Goal: Transaction & Acquisition: Purchase product/service

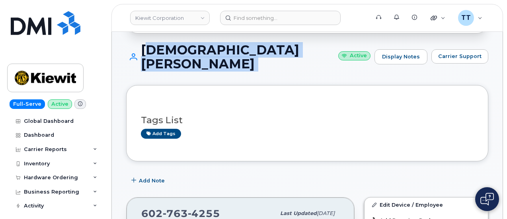
scroll to position [80, 0]
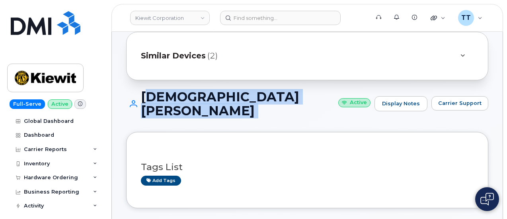
click at [271, 117] on div "CHRISTIAN PEREZ Active Display Notes Carrier Support" at bounding box center [307, 111] width 362 height 42
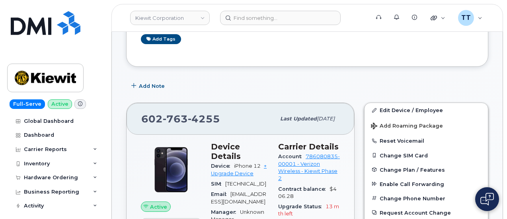
scroll to position [318, 0]
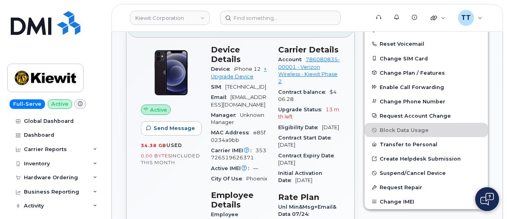
drag, startPoint x: 101, startPoint y: 44, endPoint x: 107, endPoint y: 37, distance: 9.6
click at [101, 44] on div "Full-Serve Active Global Dashboard Dashboard Carrier Reports Monthly Billing Da…" at bounding box center [54, 109] width 108 height 219
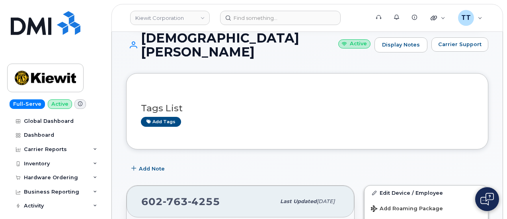
scroll to position [0, 0]
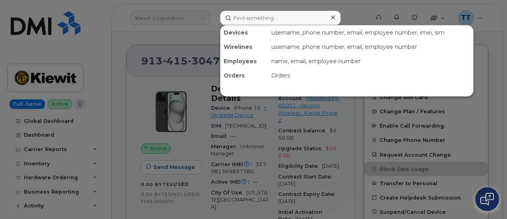
scroll to position [199, 0]
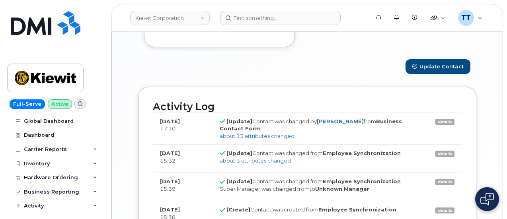
scroll to position [25, 0]
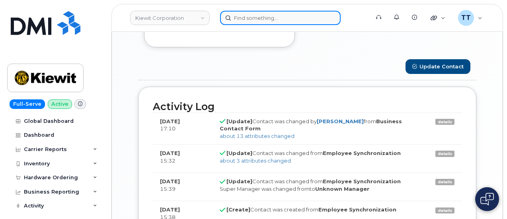
click at [273, 21] on input at bounding box center [280, 18] width 121 height 14
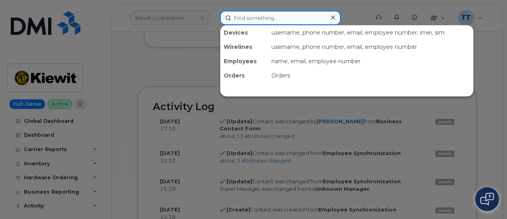
paste input "909-905-0112"
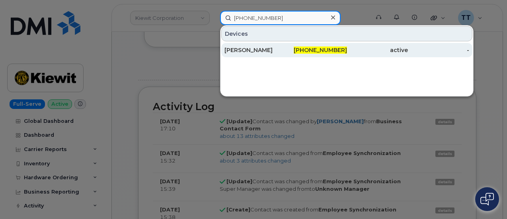
type input "909-905-0112"
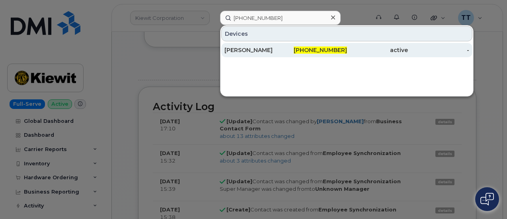
click at [286, 45] on div "[PERSON_NAME]" at bounding box center [316, 50] width 61 height 14
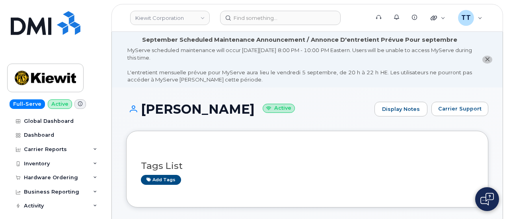
click at [172, 107] on h1 "JUANITA GUY Active" at bounding box center [248, 109] width 244 height 14
click at [172, 106] on h1 "JUANITA GUY Active" at bounding box center [248, 109] width 244 height 14
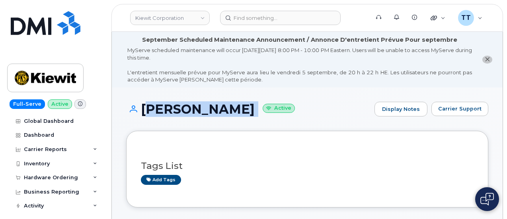
click at [172, 106] on h1 "JUANITA GUY Active" at bounding box center [248, 109] width 244 height 14
copy h1 "JUANITA GUY"
click at [176, 118] on div "JUANITA GUY Active Display Notes Carrier Support" at bounding box center [307, 116] width 362 height 29
click at [171, 129] on div "JUANITA GUY Active Display Notes Carrier Support" at bounding box center [307, 116] width 362 height 29
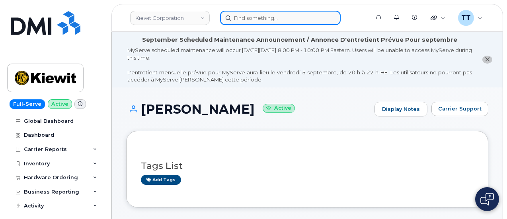
click at [248, 14] on input at bounding box center [280, 18] width 121 height 14
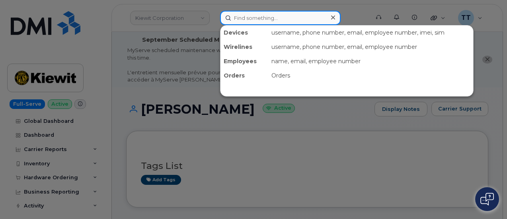
paste input "303-726-9303"
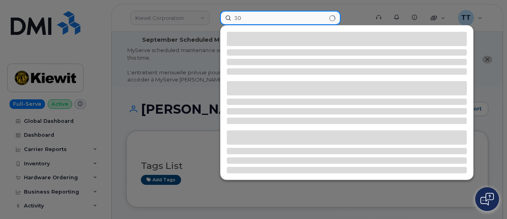
type input "3"
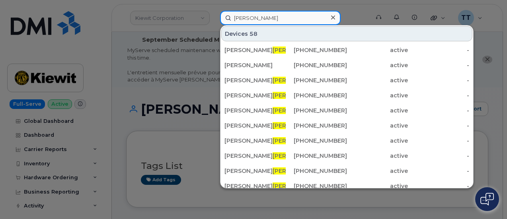
click at [247, 19] on input "krause" at bounding box center [280, 18] width 121 height 14
type input "krause"
click at [244, 16] on input "krause" at bounding box center [280, 18] width 121 height 14
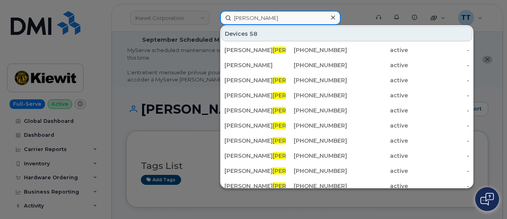
click at [244, 16] on input "krause" at bounding box center [280, 18] width 121 height 14
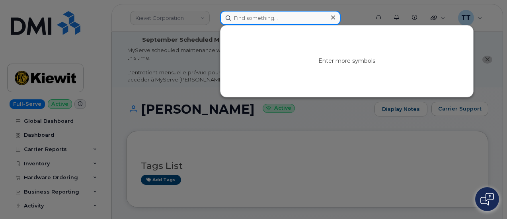
paste input "913-249-9323"
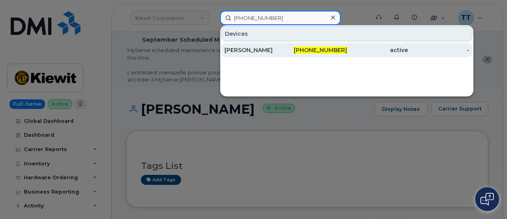
type input "913-249-9323"
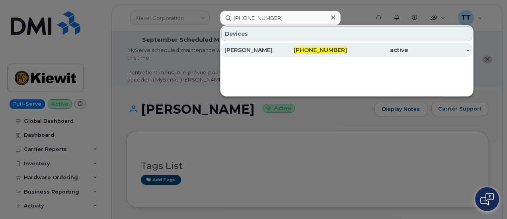
click at [253, 50] on div "JONATHAN CHAN" at bounding box center [255, 50] width 61 height 8
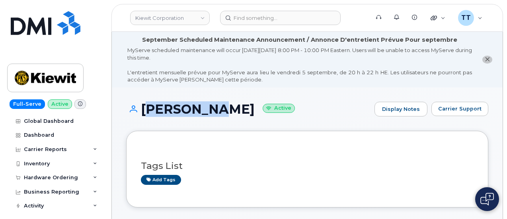
copy h1 "JONATHAN CHAN"
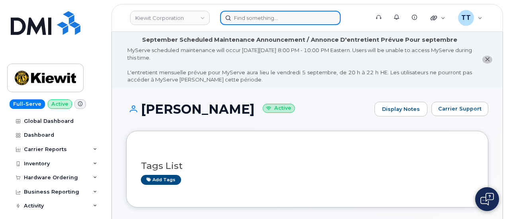
click at [261, 24] on input at bounding box center [280, 18] width 121 height 14
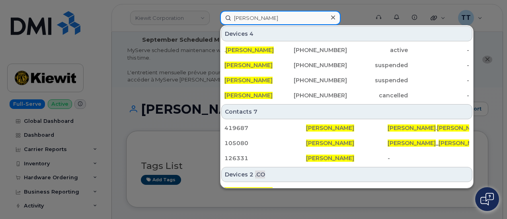
type input "chris adams"
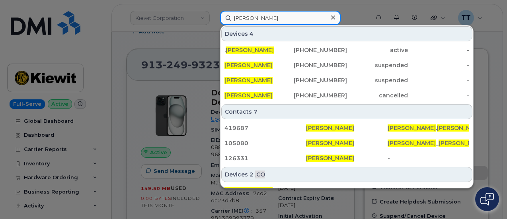
scroll to position [239, 0]
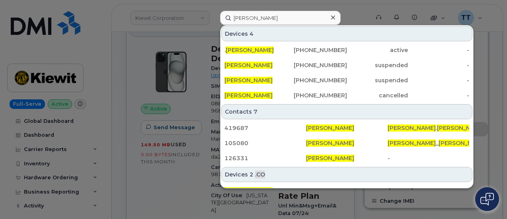
drag, startPoint x: 155, startPoint y: 182, endPoint x: 190, endPoint y: 175, distance: 35.8
click at [156, 182] on div at bounding box center [253, 109] width 507 height 219
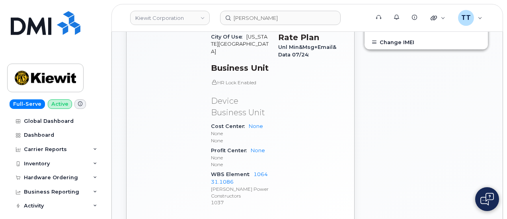
scroll to position [438, 0]
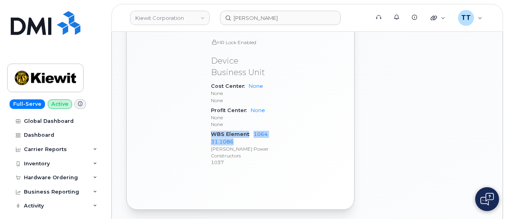
drag, startPoint x: 210, startPoint y: 125, endPoint x: 235, endPoint y: 133, distance: 26.2
click at [235, 133] on div "Device Details Device iPhone 15 + Upgrade Device SIM 89148000011990862573 EID 8…" at bounding box center [239, 9] width 67 height 338
copy div "WBS Element 106431.1086"
click at [52, 175] on div "Hardware Ordering" at bounding box center [51, 178] width 54 height 6
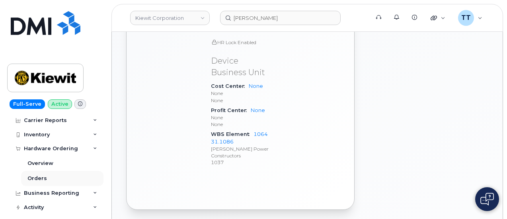
scroll to position [40, 0]
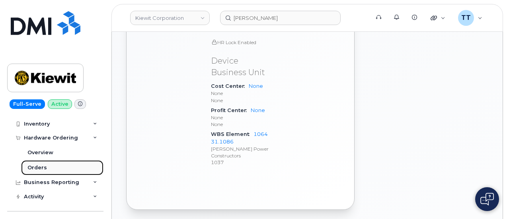
click at [47, 168] on link "Orders" at bounding box center [62, 167] width 82 height 15
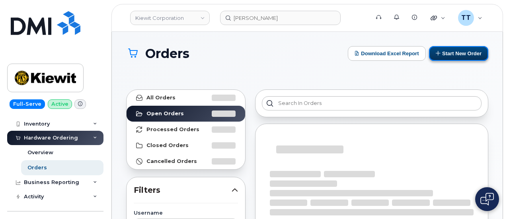
click at [455, 52] on button "Start New Order" at bounding box center [458, 53] width 59 height 15
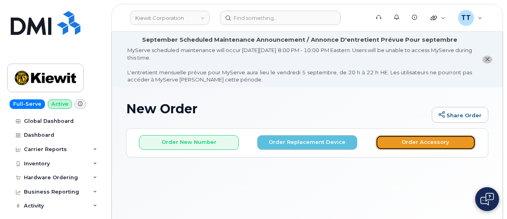
click at [412, 145] on button "Order Accessory" at bounding box center [426, 142] width 100 height 15
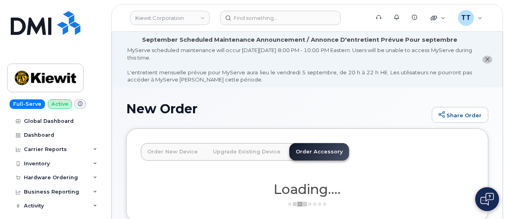
click at [176, 154] on link "Order New Device" at bounding box center [172, 152] width 63 height 18
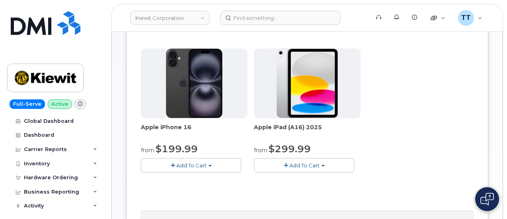
scroll to position [318, 0]
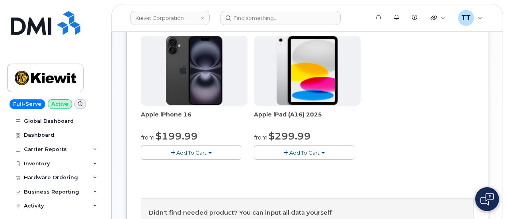
click at [176, 156] on span "Add To Cart" at bounding box center [191, 153] width 30 height 6
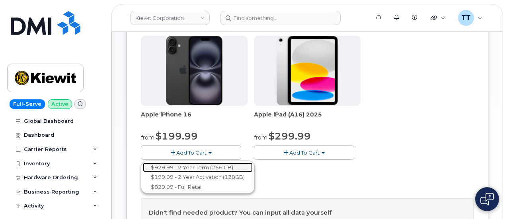
click at [172, 173] on link "$929.99 - 2 Year Term (256 GB)" at bounding box center [198, 168] width 110 height 10
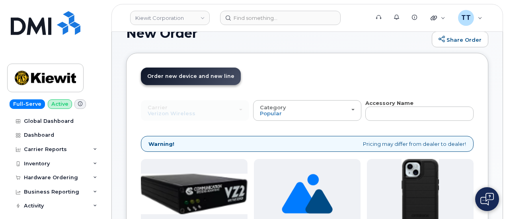
scroll to position [40, 0]
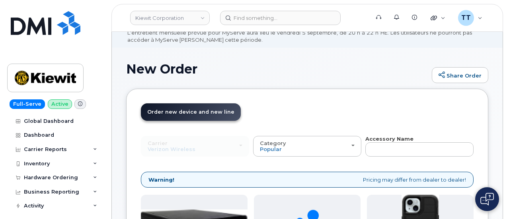
click at [163, 149] on div "Carrier Verizon Wireless T-Mobile AT&T Wireless Verizon Wireless T-Mobile AT&T …" at bounding box center [195, 146] width 108 height 21
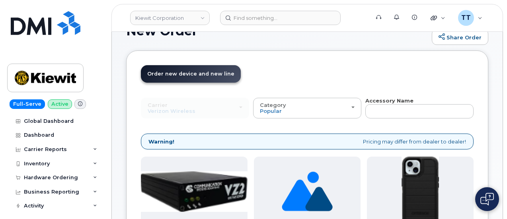
scroll to position [119, 0]
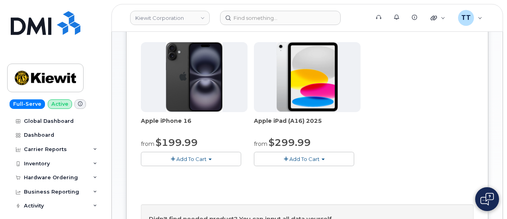
scroll to position [318, 0]
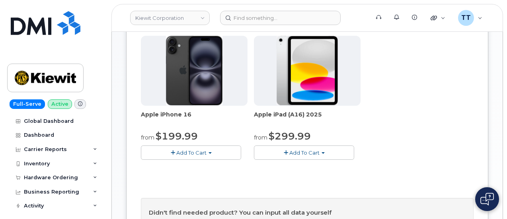
click at [176, 156] on span "Add To Cart" at bounding box center [191, 153] width 30 height 6
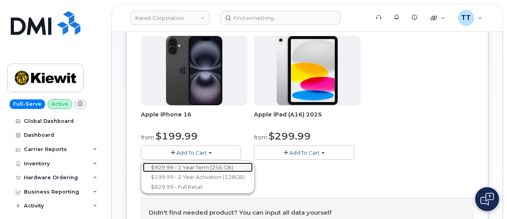
click at [169, 173] on link "$929.99 - 2 Year Term (256 GB)" at bounding box center [198, 168] width 110 height 10
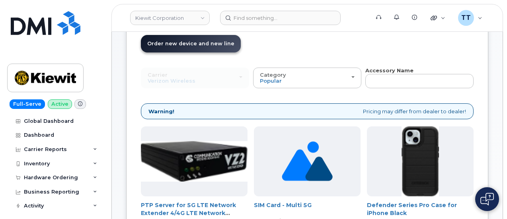
scroll to position [119, 0]
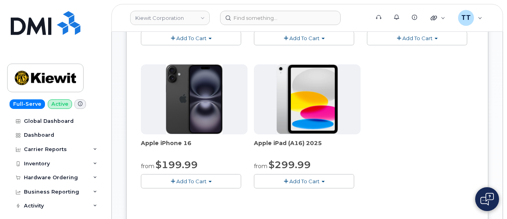
scroll to position [318, 0]
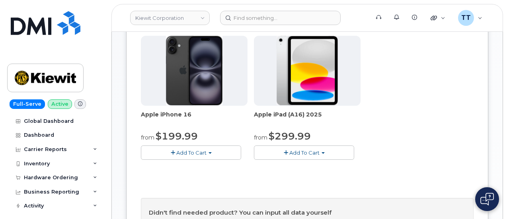
click at [176, 156] on span "Add To Cart" at bounding box center [191, 153] width 30 height 6
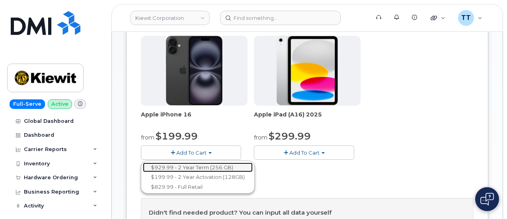
click at [181, 173] on link "$929.99 - 2 Year Term (256 GB)" at bounding box center [198, 168] width 110 height 10
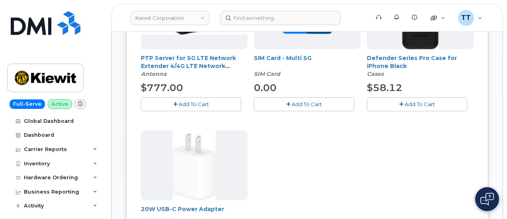
scroll to position [199, 0]
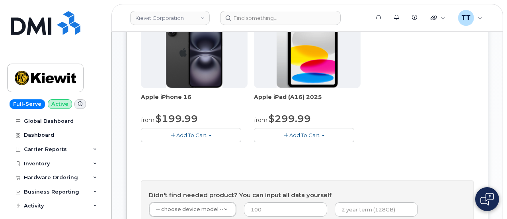
scroll to position [323, 0]
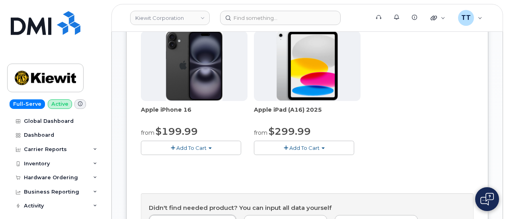
click at [176, 151] on span "Add To Cart" at bounding box center [191, 148] width 30 height 6
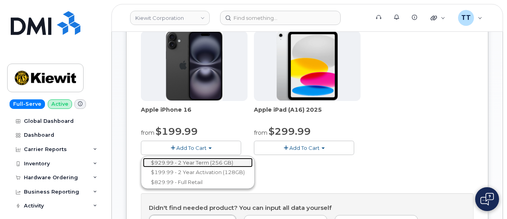
click at [180, 168] on link "$929.99 - 2 Year Term (256 GB)" at bounding box center [198, 163] width 110 height 10
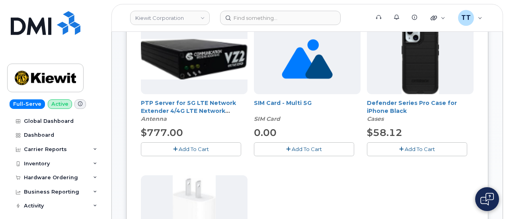
scroll to position [204, 0]
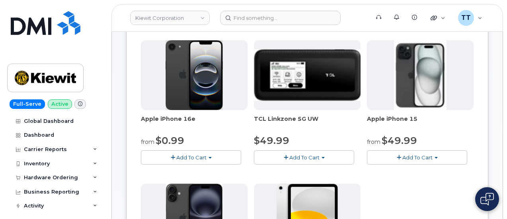
scroll to position [244, 0]
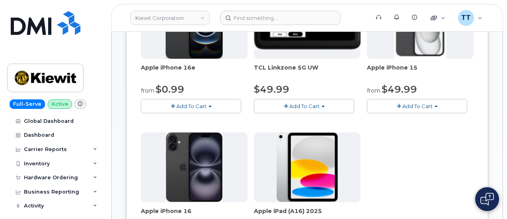
scroll to position [164, 0]
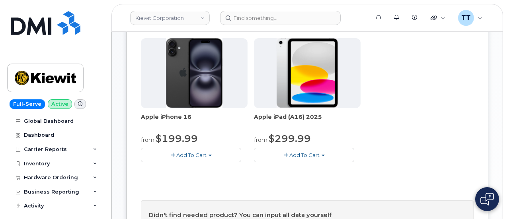
scroll to position [323, 0]
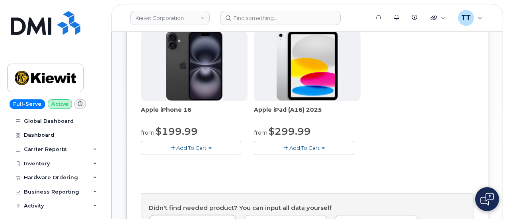
click at [289, 151] on span "Add To Cart" at bounding box center [304, 148] width 30 height 6
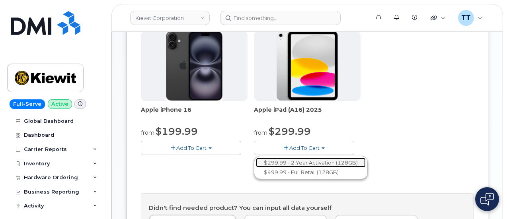
click at [256, 168] on link "$299.99 - 2 Year Activation (128GB)" at bounding box center [311, 163] width 110 height 10
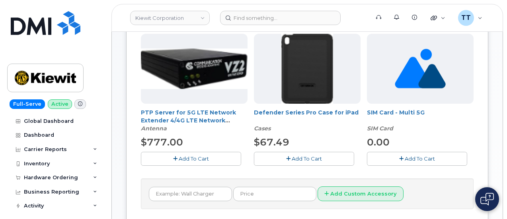
scroll to position [166, 0]
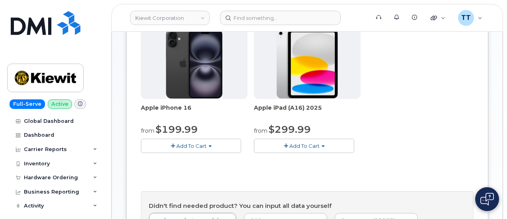
scroll to position [326, 0]
click at [289, 149] on span "Add To Cart" at bounding box center [304, 146] width 30 height 6
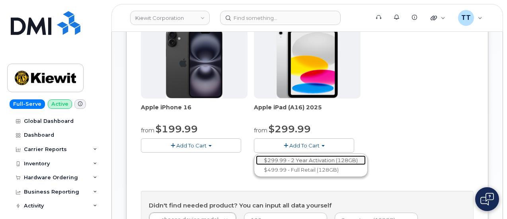
click at [256, 166] on link "$299.99 - 2 Year Activation (128GB)" at bounding box center [311, 161] width 110 height 10
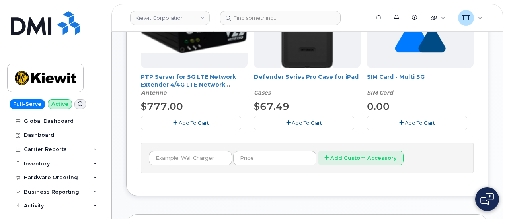
scroll to position [198, 0]
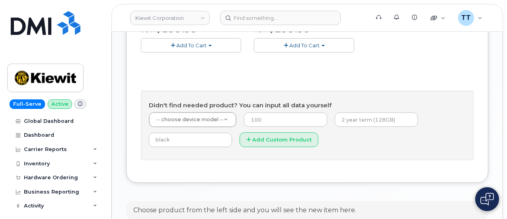
scroll to position [363, 0]
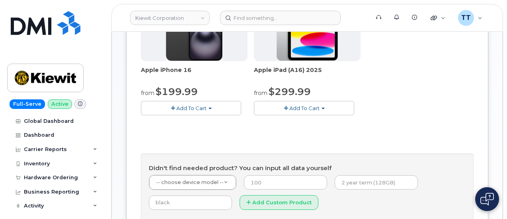
click at [289, 111] on span "Add To Cart" at bounding box center [304, 108] width 30 height 6
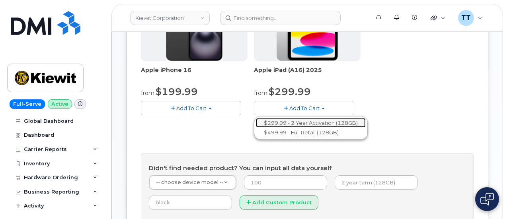
click at [256, 128] on link "$299.99 - 2 Year Activation (128GB)" at bounding box center [311, 123] width 110 height 10
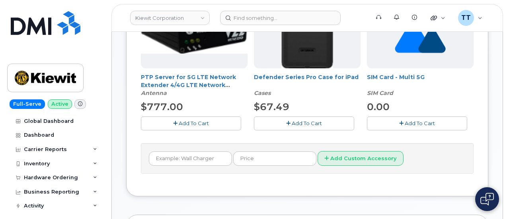
scroll to position [227, 0]
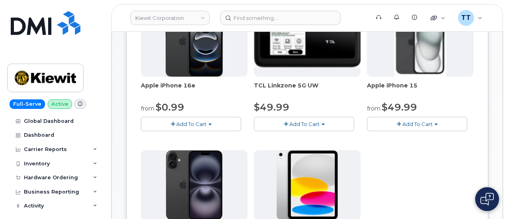
scroll to position [84, 0]
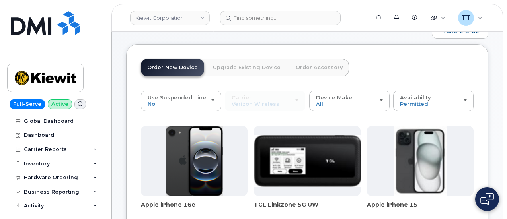
click at [300, 66] on link "Order Accessory" at bounding box center [319, 68] width 60 height 18
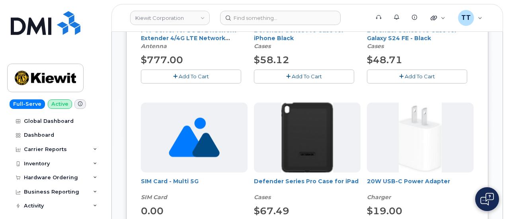
scroll to position [363, 0]
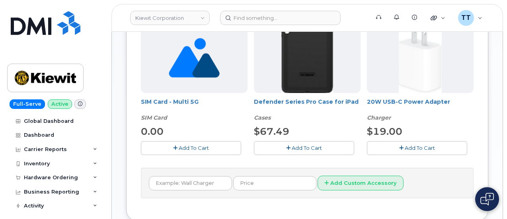
click at [292, 148] on span "Add To Cart" at bounding box center [307, 148] width 30 height 6
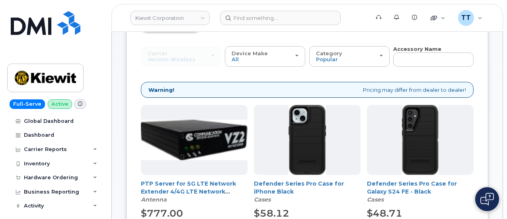
scroll to position [84, 0]
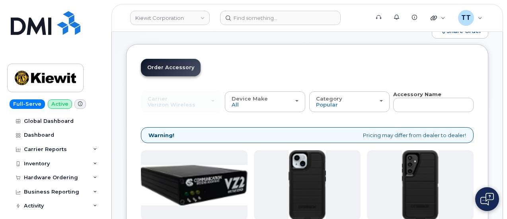
type input "3"
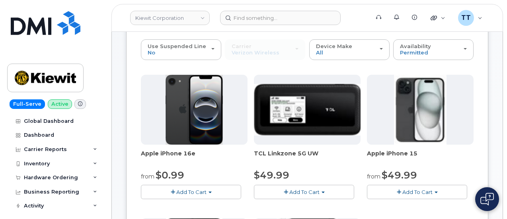
scroll to position [45, 0]
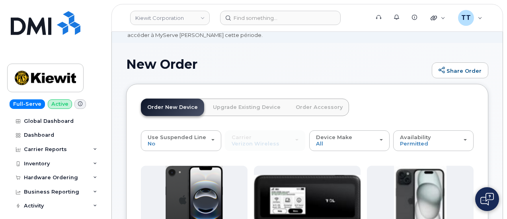
click at [309, 110] on link "Order Accessory" at bounding box center [319, 108] width 60 height 18
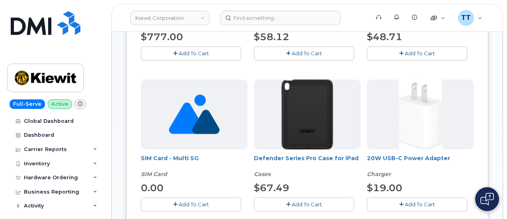
scroll to position [363, 0]
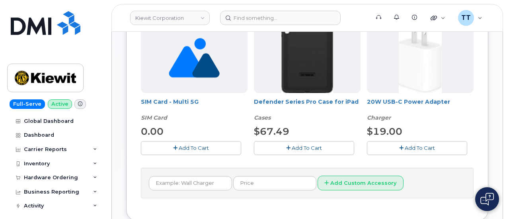
click at [405, 146] on span "Add To Cart" at bounding box center [420, 148] width 30 height 6
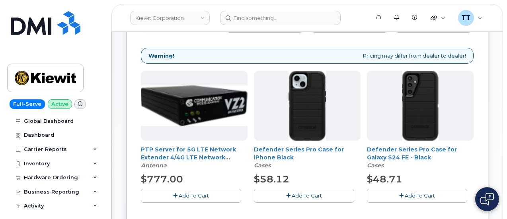
scroll to position [84, 0]
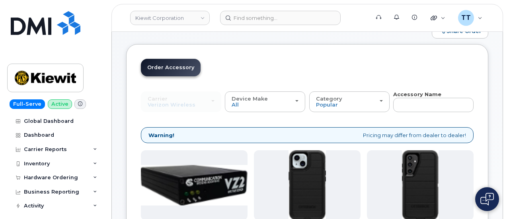
type input "3"
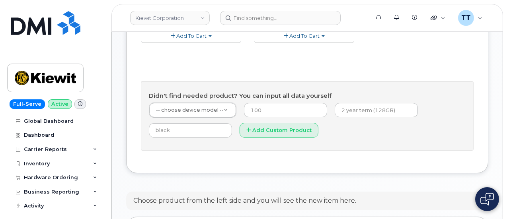
scroll to position [443, 0]
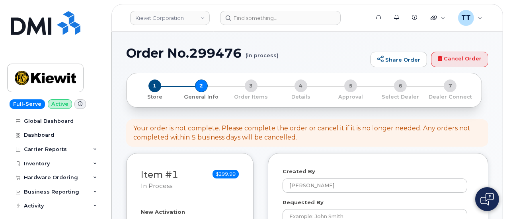
select select
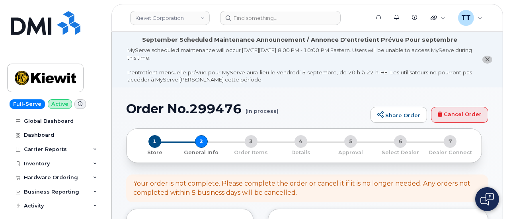
click at [174, 108] on h1 "Order No.299476 (in process)" at bounding box center [246, 109] width 240 height 14
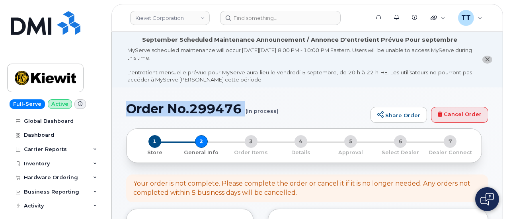
click at [174, 108] on h1 "Order No.299476 (in process)" at bounding box center [246, 109] width 240 height 14
copy h1 "Order No.299476"
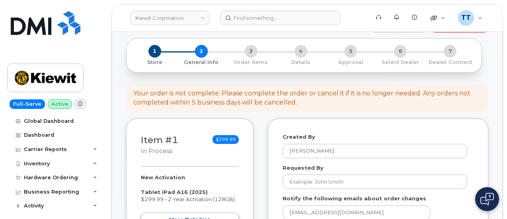
scroll to position [159, 0]
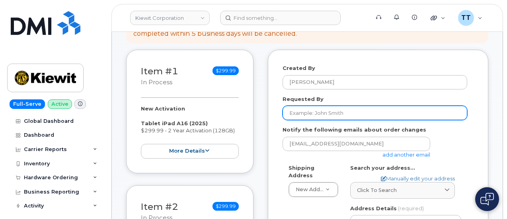
click at [361, 113] on input "Requested By" at bounding box center [375, 113] width 185 height 14
paste input "[PERSON_NAME]"
type input "[PERSON_NAME]"
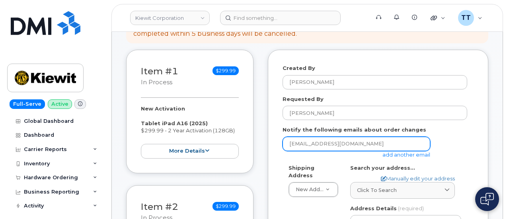
click at [341, 145] on input "[EMAIL_ADDRESS][DOMAIN_NAME]" at bounding box center [357, 144] width 148 height 14
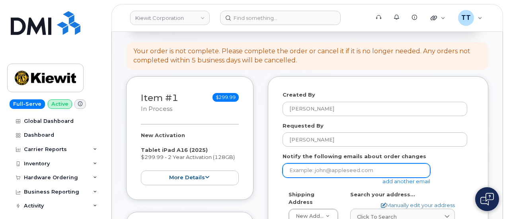
scroll to position [119, 0]
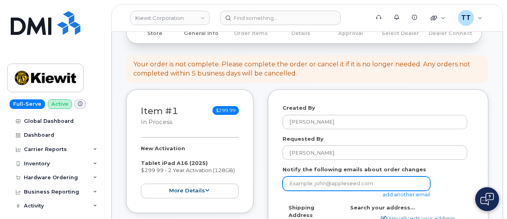
paste input "[PERSON_NAME][EMAIL_ADDRESS][PERSON_NAME][PERSON_NAME][DOMAIN_NAME]"
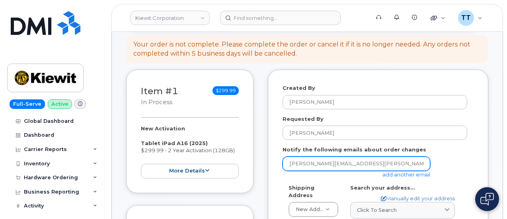
scroll to position [239, 0]
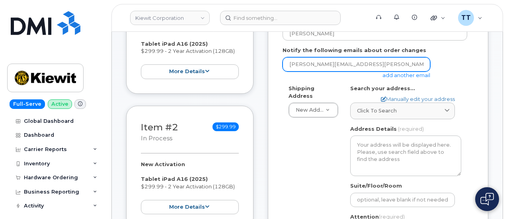
type input "[PERSON_NAME][EMAIL_ADDRESS][PERSON_NAME][PERSON_NAME][DOMAIN_NAME]"
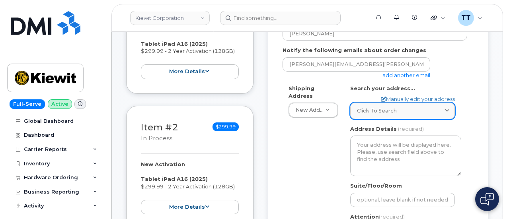
click at [379, 114] on link "Click to search" at bounding box center [402, 111] width 105 height 16
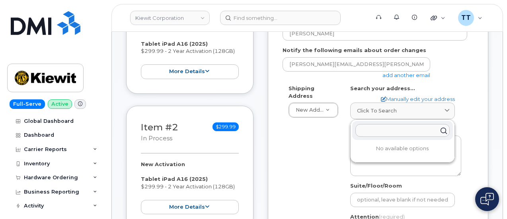
paste input "total creek station 16479 gretna nebraska 68028"
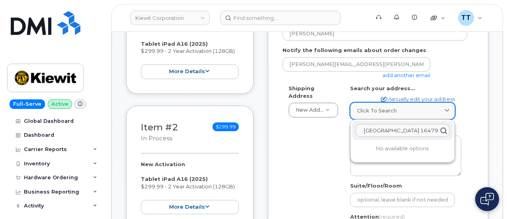
scroll to position [0, 49]
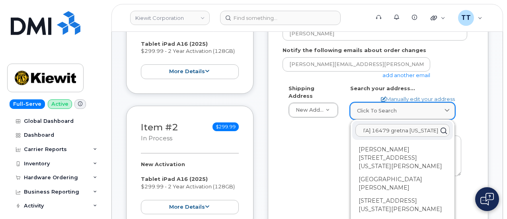
type input "total creek station 16479 gretna nebraska 68028"
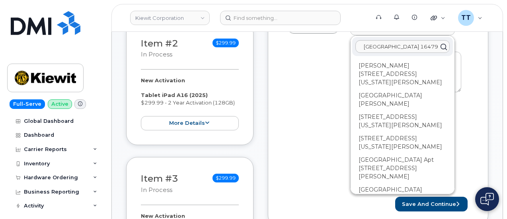
scroll to position [279, 0]
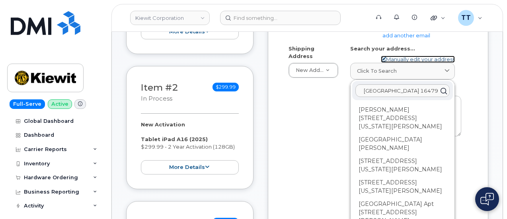
click at [415, 59] on link "Manually edit your address" at bounding box center [418, 60] width 74 height 8
select select
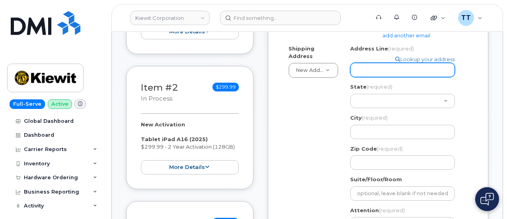
click at [370, 71] on input "Address Line (required)" at bounding box center [402, 70] width 105 height 14
paste input "total creek station 16479"
select select
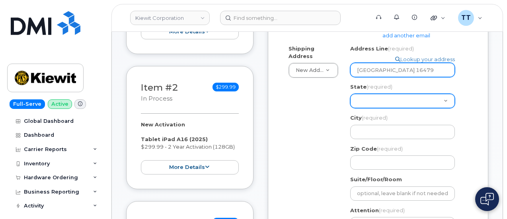
type input "total creek station 16479"
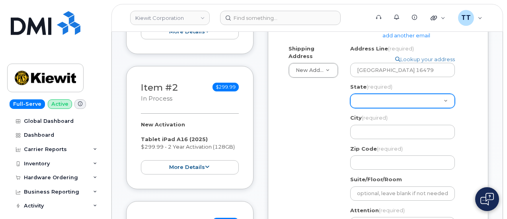
click at [375, 102] on select "Alabama Alaska American Samoa Arizona Arkansas California Colorado Connecticut …" at bounding box center [402, 101] width 105 height 14
select select "NE"
click at [350, 94] on select "Alabama Alaska American Samoa Arizona Arkansas California Colorado Connecticut …" at bounding box center [402, 101] width 105 height 14
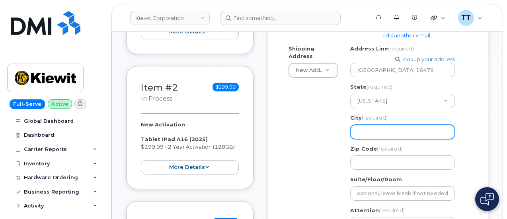
click at [375, 130] on input "City (required)" at bounding box center [402, 132] width 105 height 14
select select
type input "g"
select select
type input "gr"
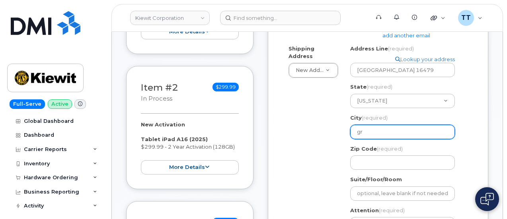
select select
type input "gre"
select select
type input "gret"
select select
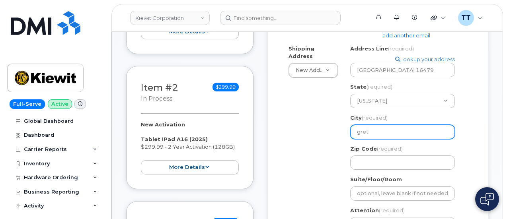
type input "gretn"
select select
type input "gretna"
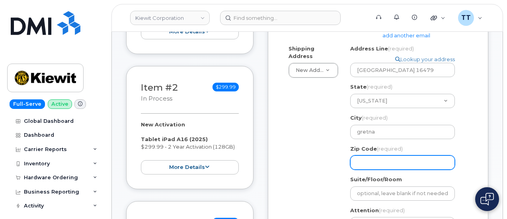
click at [375, 159] on input "Zip Code (required)" at bounding box center [402, 163] width 105 height 14
paste input "68028"
select select
type input "68028"
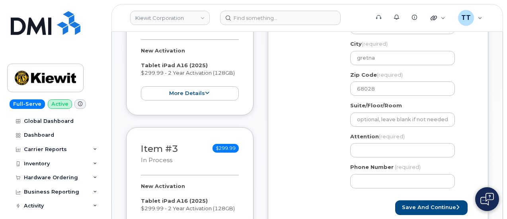
scroll to position [398, 0]
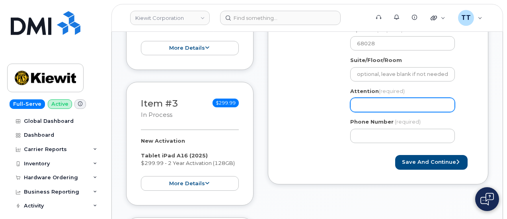
click at [386, 100] on input "Attention (required)" at bounding box center [402, 105] width 105 height 14
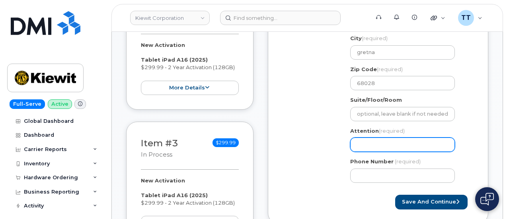
click at [389, 143] on input "Attention (required)" at bounding box center [402, 145] width 105 height 14
paste input "CS0789393"
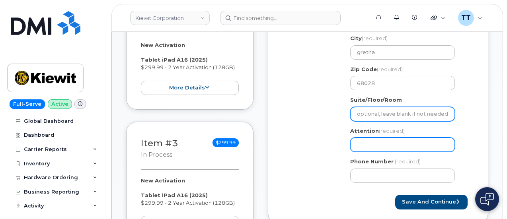
select select
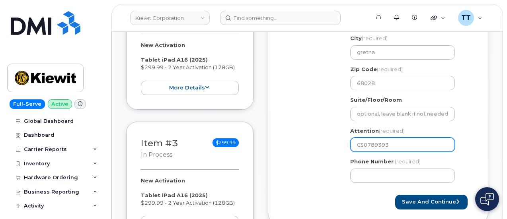
type input "CS0789393"
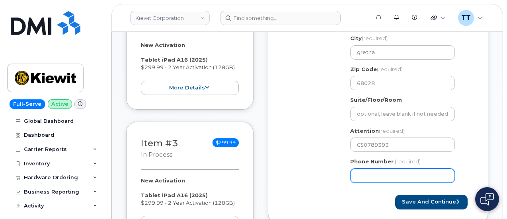
click at [388, 176] on input "Phone Number" at bounding box center [402, 176] width 105 height 14
click at [384, 175] on input "Phone Number" at bounding box center [402, 176] width 105 height 14
select select
type input "9132499323"
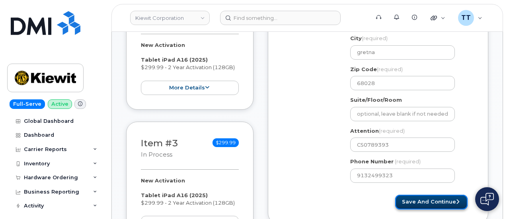
click at [433, 204] on button "Save and Continue" at bounding box center [431, 202] width 72 height 15
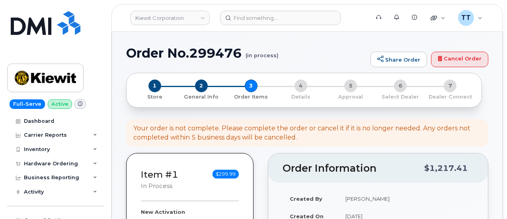
select select
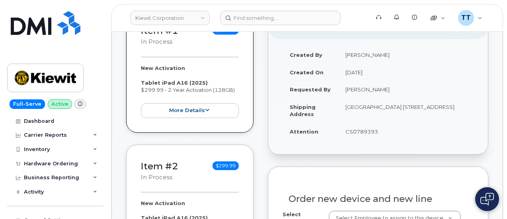
scroll to position [159, 0]
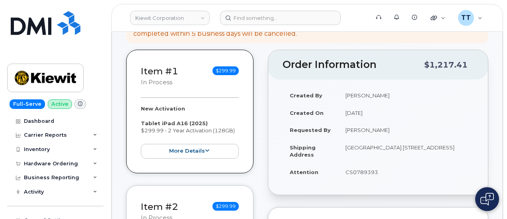
drag, startPoint x: 375, startPoint y: 128, endPoint x: 344, endPoint y: 130, distance: 31.1
click at [344, 130] on td "[PERSON_NAME]" at bounding box center [405, 130] width 135 height 18
copy td "[PERSON_NAME]"
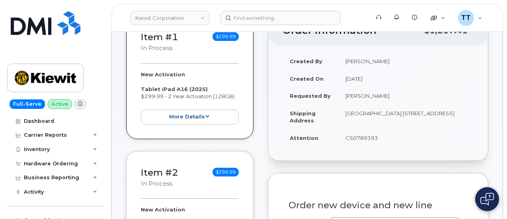
scroll to position [318, 0]
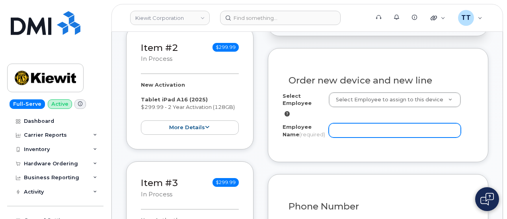
click at [344, 127] on input "Employee Name (required)" at bounding box center [395, 130] width 132 height 14
paste input "[PERSON_NAME]"
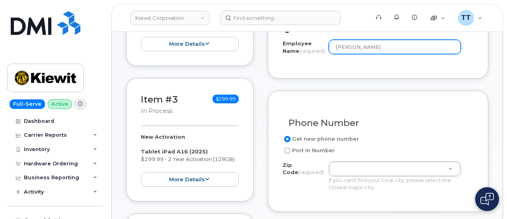
scroll to position [438, 0]
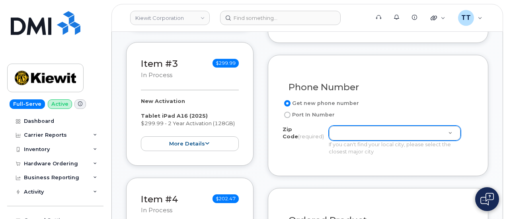
type input "[PERSON_NAME]"
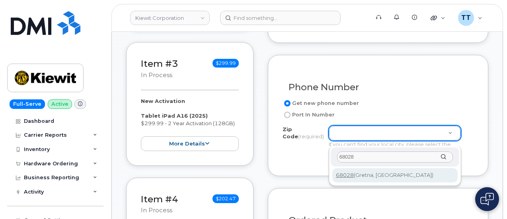
type input "68028"
type input "68028 (Gretna, [GEOGRAPHIC_DATA])"
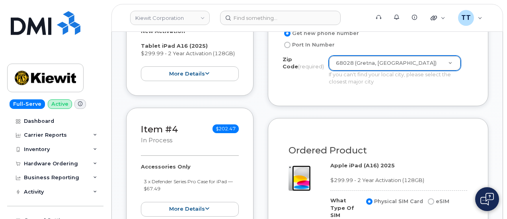
scroll to position [597, 0]
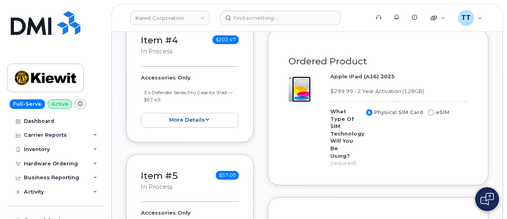
drag, startPoint x: 428, startPoint y: 117, endPoint x: 420, endPoint y: 122, distance: 10.2
click at [428, 116] on input "eSIM" at bounding box center [431, 112] width 6 height 6
radio input "true"
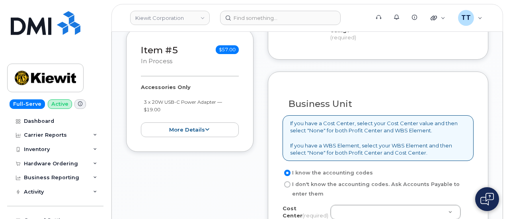
scroll to position [836, 0]
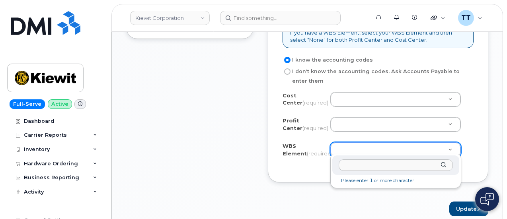
click at [353, 168] on input "text" at bounding box center [396, 166] width 114 height 12
paste input "106431.1086"
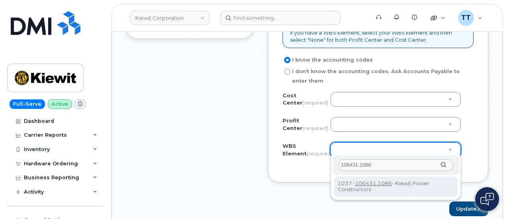
type input "106431.1086"
drag, startPoint x: 354, startPoint y: 183, endPoint x: 352, endPoint y: 171, distance: 12.5
type input "106431.1086"
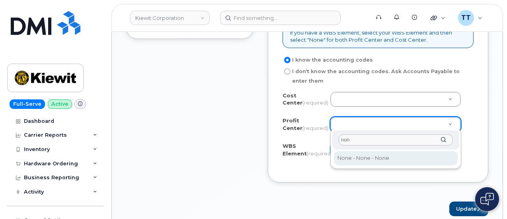
type input "non"
select select "None"
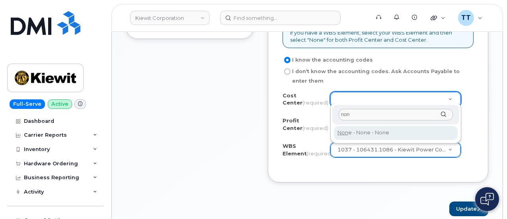
type input "non"
type input "None"
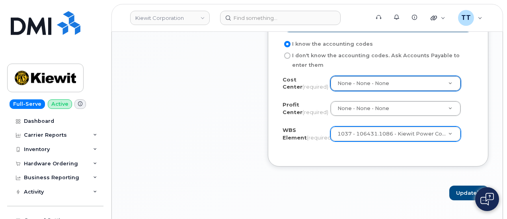
scroll to position [876, 0]
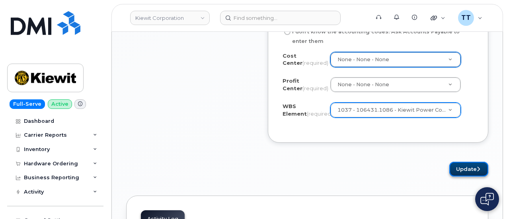
click at [473, 168] on button "Update" at bounding box center [468, 169] width 39 height 15
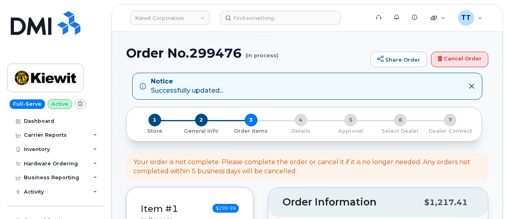
select select
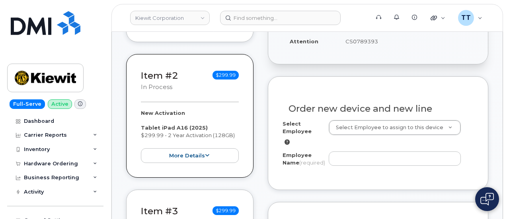
scroll to position [438, 0]
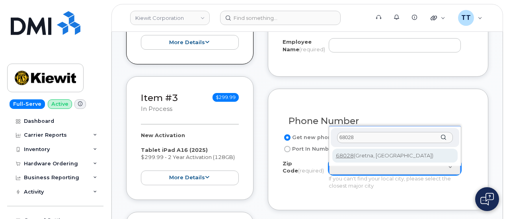
type input "68028"
type input "68028 (Gretna, [GEOGRAPHIC_DATA])"
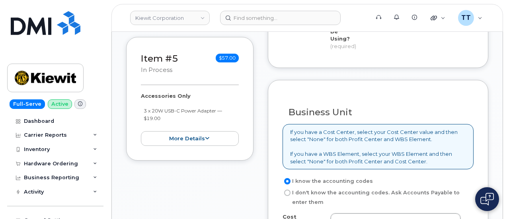
scroll to position [836, 0]
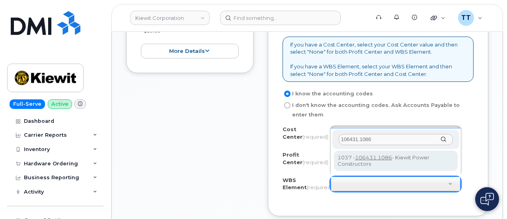
type input "106431.1086"
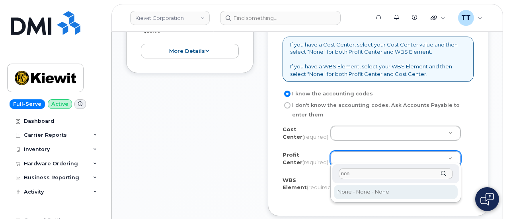
type input "non"
drag, startPoint x: 346, startPoint y: 187, endPoint x: 350, endPoint y: 171, distance: 16.2
select select "None"
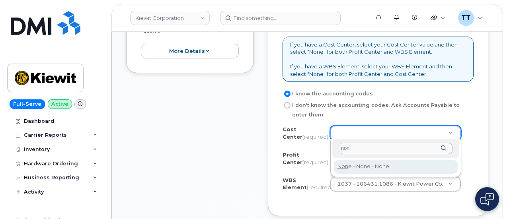
type input "non"
type input "None"
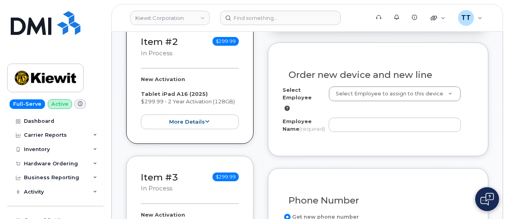
scroll to position [159, 0]
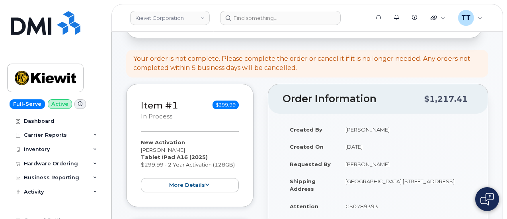
drag, startPoint x: 392, startPoint y: 164, endPoint x: 344, endPoint y: 164, distance: 47.8
click at [344, 164] on td "[PERSON_NAME]" at bounding box center [405, 165] width 135 height 18
copy td "[PERSON_NAME]"
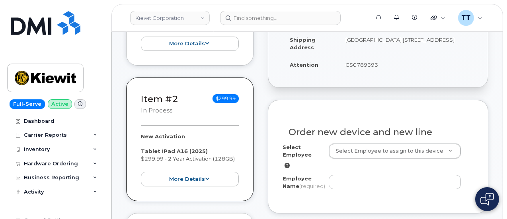
scroll to position [398, 0]
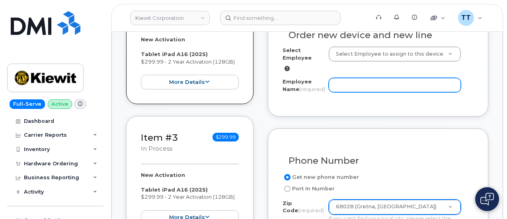
click at [349, 82] on input "Employee Name (required)" at bounding box center [395, 85] width 132 height 14
paste input "[PERSON_NAME]"
type input "[PERSON_NAME]"
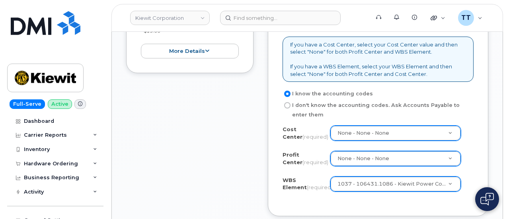
scroll to position [995, 0]
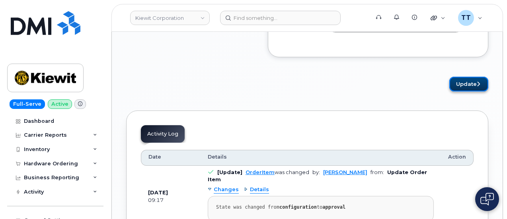
click at [461, 86] on button "Update" at bounding box center [468, 84] width 39 height 15
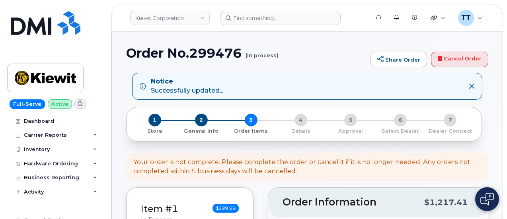
select select
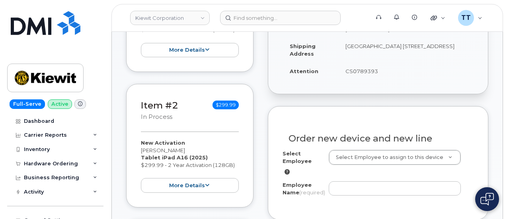
scroll to position [334, 0]
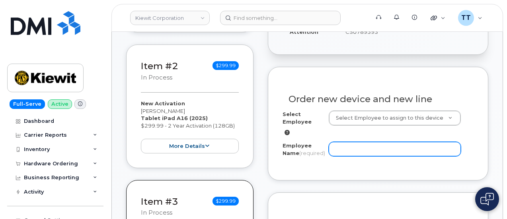
click at [354, 149] on input "Employee Name (required)" at bounding box center [395, 149] width 132 height 14
paste input "[PERSON_NAME]"
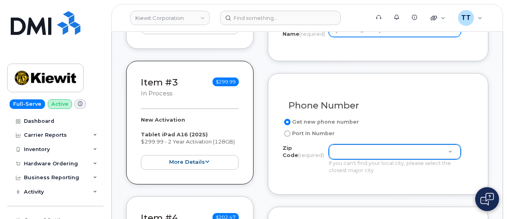
type input "[PERSON_NAME]"
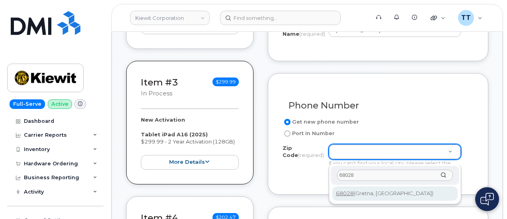
type input "68028"
type input "68028 (Gretna, NE)"
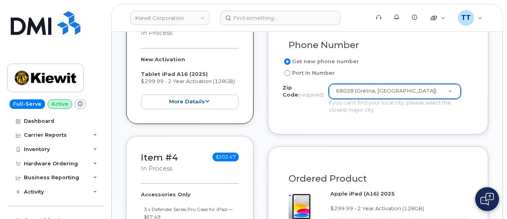
scroll to position [613, 0]
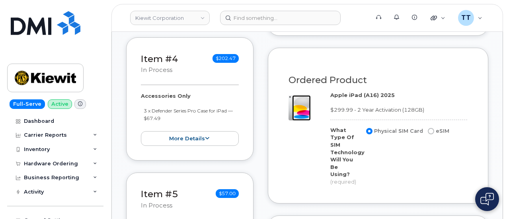
click at [428, 135] on input "eSIM" at bounding box center [431, 131] width 6 height 6
radio input "true"
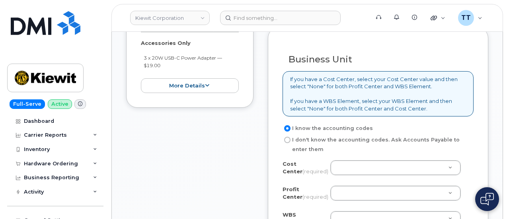
scroll to position [812, 0]
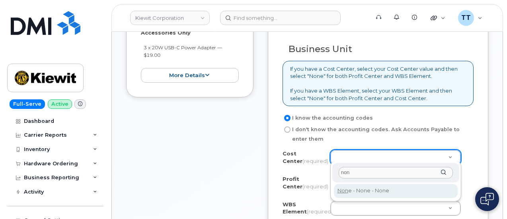
type input "non"
type input "None"
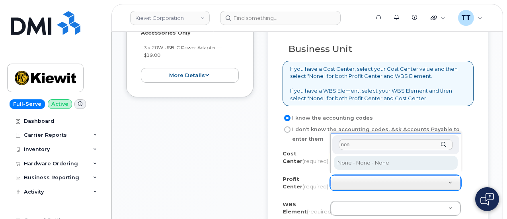
type input "non"
select select "None"
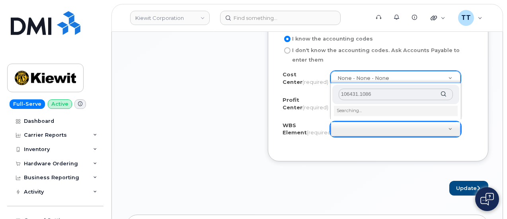
scroll to position [891, 0]
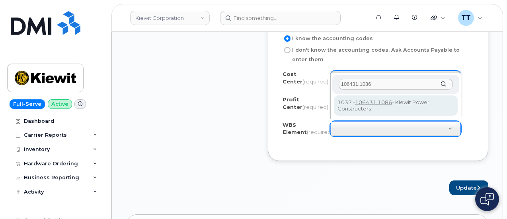
type input "106431.1086"
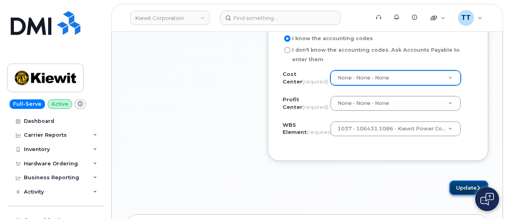
click at [457, 189] on button "Update" at bounding box center [468, 188] width 39 height 15
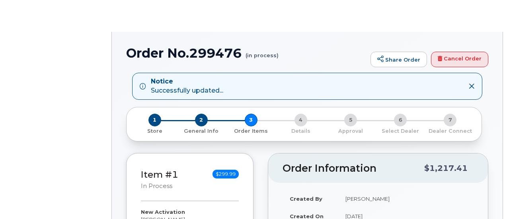
radio input "true"
select select
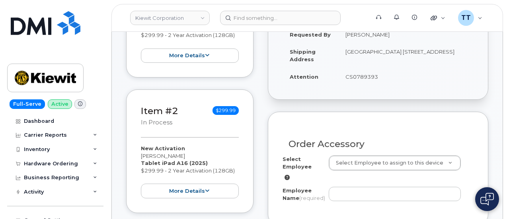
scroll to position [318, 0]
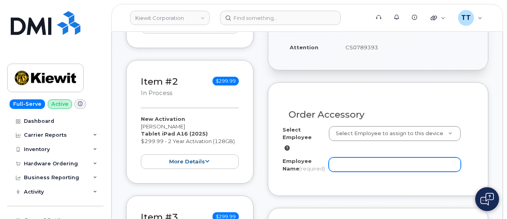
click at [354, 160] on input "Employee Name (required)" at bounding box center [395, 165] width 132 height 14
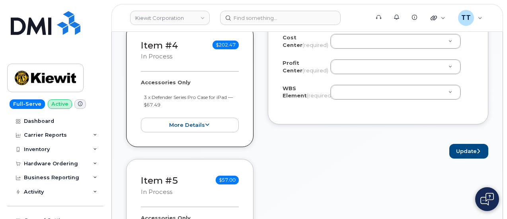
scroll to position [597, 0]
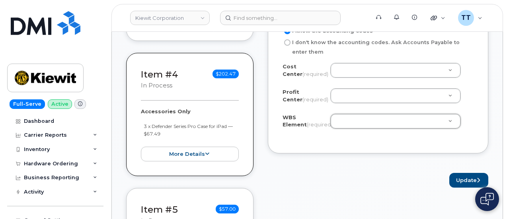
drag, startPoint x: 358, startPoint y: 128, endPoint x: 346, endPoint y: 130, distance: 12.1
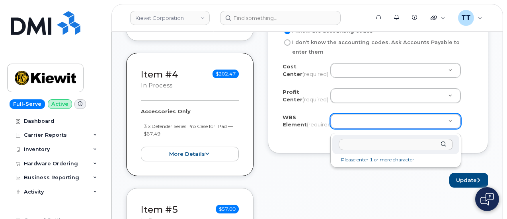
paste input "106431.1086"
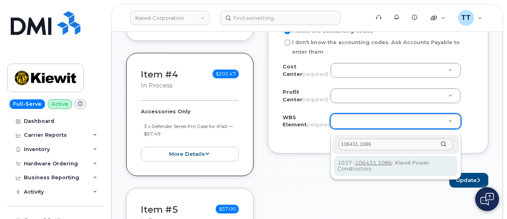
type input "106431.1086"
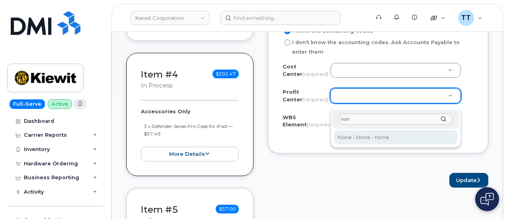
type input "non"
select select "None"
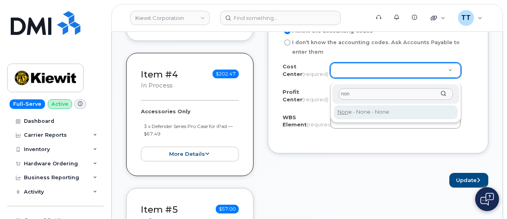
type input "non"
type input "None"
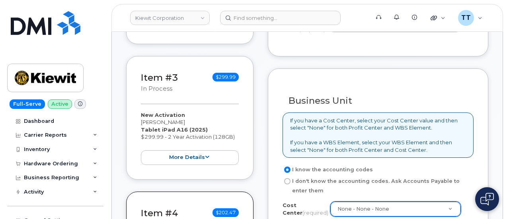
scroll to position [358, 0]
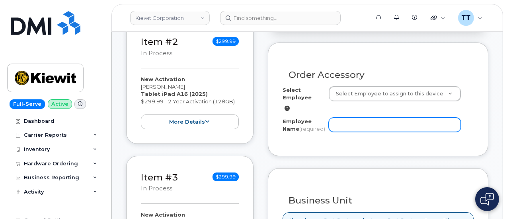
click at [355, 121] on input "Employee Name (required)" at bounding box center [395, 125] width 132 height 14
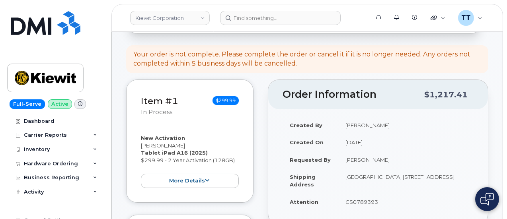
scroll to position [159, 0]
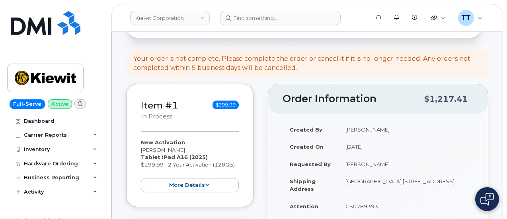
drag, startPoint x: 364, startPoint y: 161, endPoint x: 345, endPoint y: 164, distance: 19.4
click at [345, 164] on td "[PERSON_NAME]" at bounding box center [405, 165] width 135 height 18
copy td "[PERSON_NAME]"
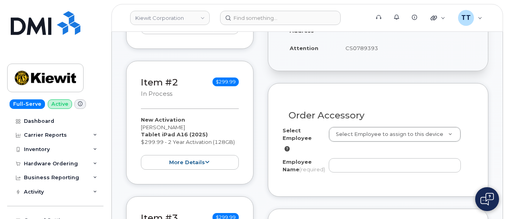
scroll to position [398, 0]
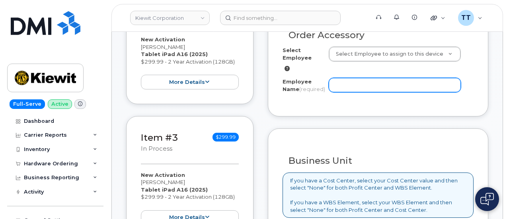
click at [352, 82] on input "Employee Name (required)" at bounding box center [395, 85] width 132 height 14
paste input "[PERSON_NAME]"
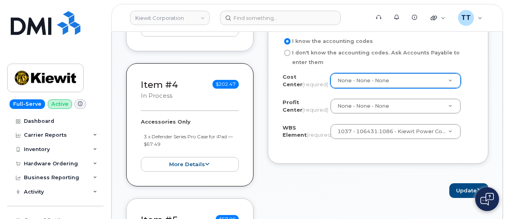
scroll to position [637, 0]
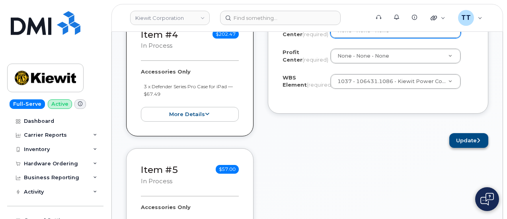
type input "[PERSON_NAME]"
click at [461, 145] on button "Update" at bounding box center [468, 140] width 39 height 15
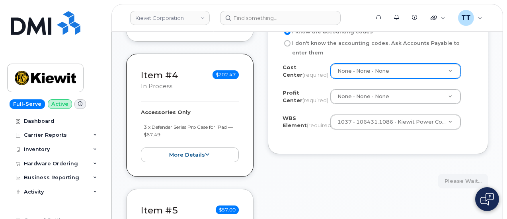
scroll to position [597, 0]
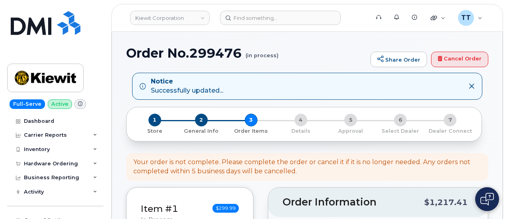
select select
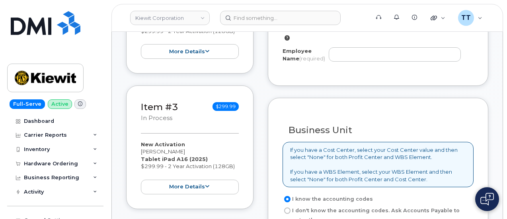
scroll to position [374, 0]
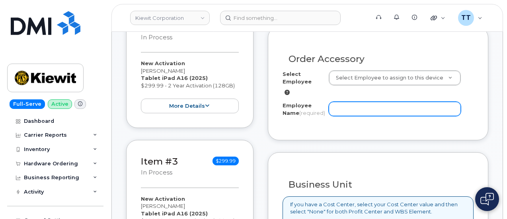
paste input "[PERSON_NAME]"
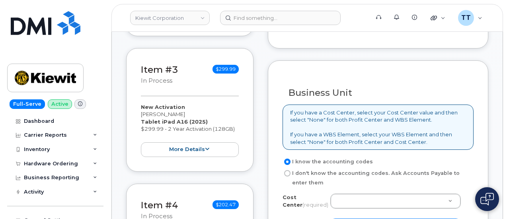
scroll to position [573, 0]
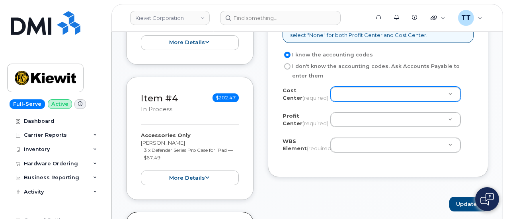
type input "[PERSON_NAME]"
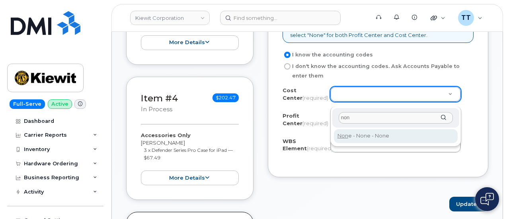
type input "non"
type input "None"
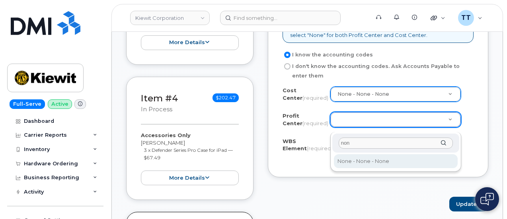
type input "non"
select select "None"
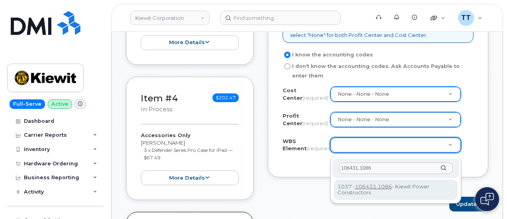
type input "106431.1086"
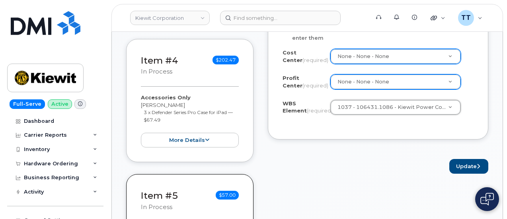
scroll to position [653, 0]
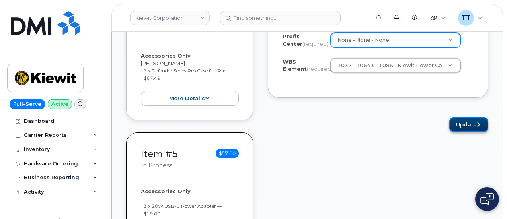
click at [468, 131] on button "Update" at bounding box center [468, 124] width 39 height 15
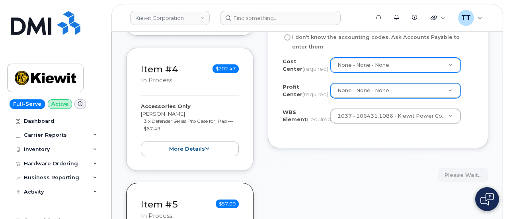
scroll to position [573, 0]
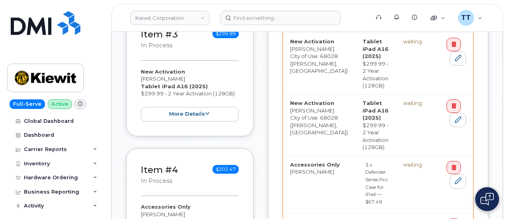
scroll to position [573, 0]
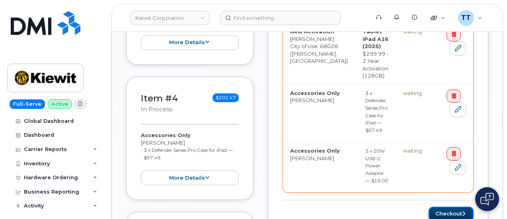
click at [452, 207] on button "Checkout" at bounding box center [451, 214] width 45 height 15
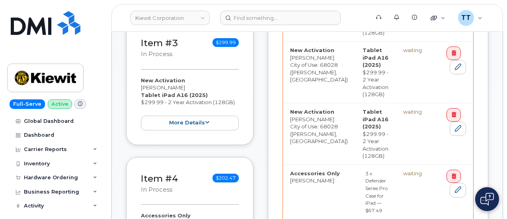
scroll to position [494, 0]
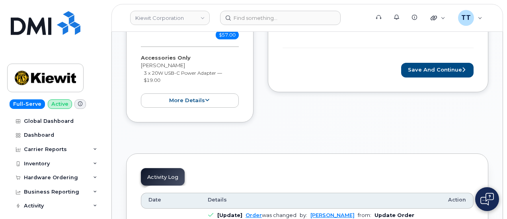
scroll to position [652, 0]
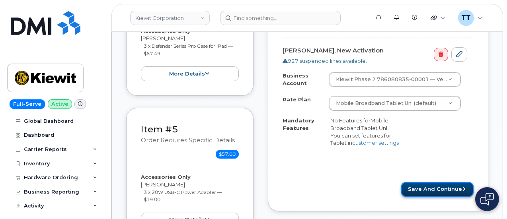
click at [437, 182] on button "Save and Continue" at bounding box center [437, 189] width 72 height 15
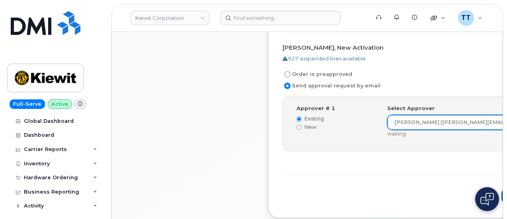
scroll to position [916, 0]
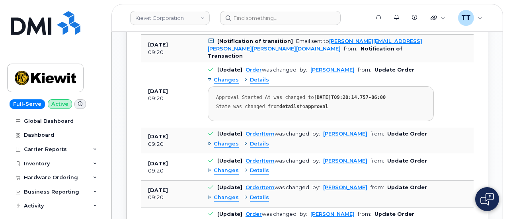
scroll to position [1353, 0]
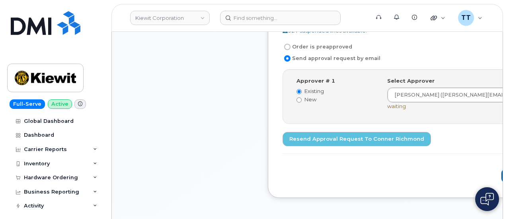
scroll to position [995, 0]
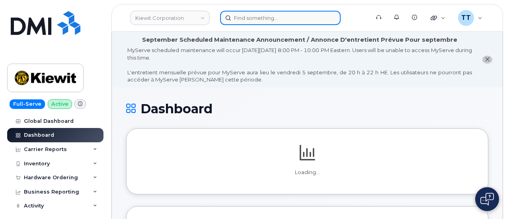
click at [264, 21] on input at bounding box center [280, 18] width 121 height 14
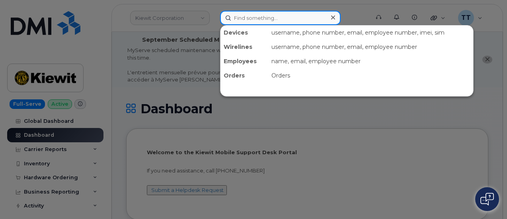
paste input "[PHONE_NUMBER]"
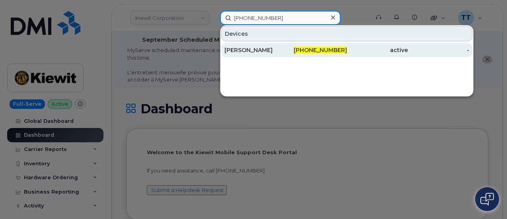
type input "602-647-9178"
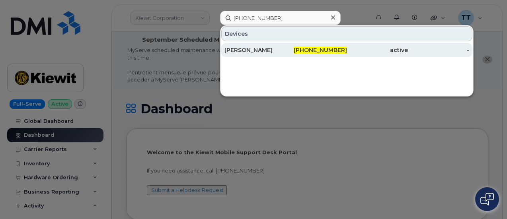
click at [265, 51] on div "[PERSON_NAME]" at bounding box center [255, 50] width 61 height 8
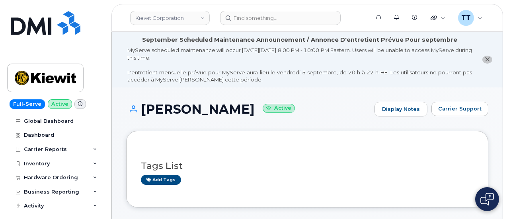
click at [215, 112] on h1 "[PERSON_NAME] Active" at bounding box center [248, 109] width 244 height 14
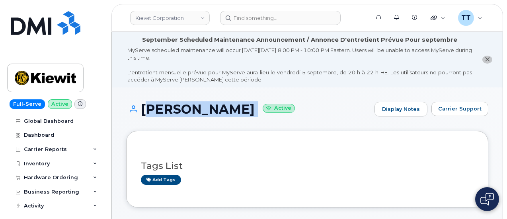
click at [215, 112] on h1 "[PERSON_NAME] Active" at bounding box center [248, 109] width 244 height 14
copy h1 "[PERSON_NAME]"
click at [253, 131] on div "Tags List Add tags" at bounding box center [307, 169] width 362 height 76
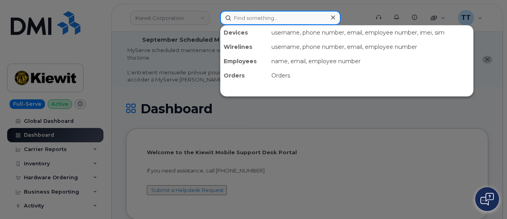
click at [260, 16] on input at bounding box center [280, 18] width 121 height 14
click at [264, 18] on input at bounding box center [280, 18] width 121 height 14
paste input "298830"
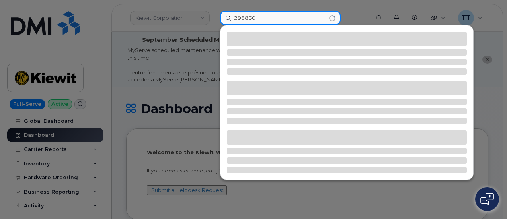
type input "298830"
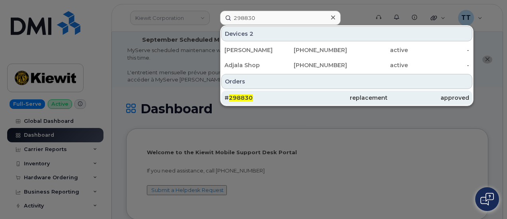
click at [306, 91] on div "# 298830" at bounding box center [347, 98] width 82 height 14
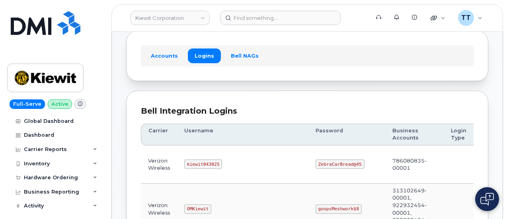
scroll to position [80, 0]
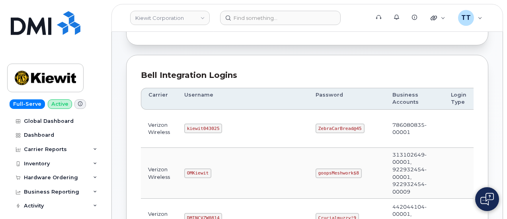
click at [191, 126] on code "kiewit043025" at bounding box center [203, 129] width 38 height 10
click at [188, 127] on code "kiewit043025" at bounding box center [203, 129] width 38 height 10
copy code "kiewit043025"
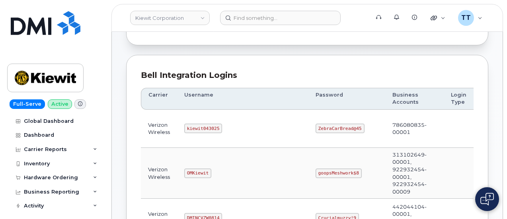
click at [316, 129] on code "ZebraCarBread@45" at bounding box center [340, 129] width 49 height 10
copy code "ZebraCarBread@45"
click at [49, 82] on img at bounding box center [45, 77] width 61 height 23
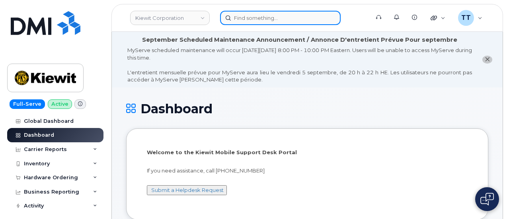
click at [251, 23] on input at bounding box center [280, 18] width 121 height 14
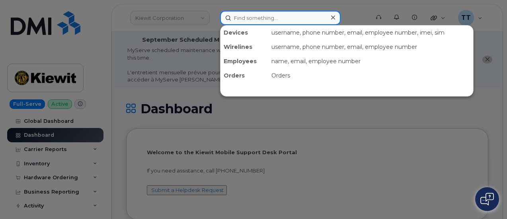
paste input "64-748-25230"
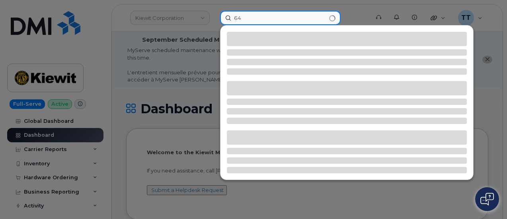
type input "6"
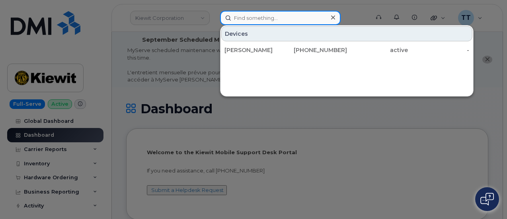
click at [260, 20] on input at bounding box center [280, 18] width 121 height 14
click at [266, 22] on input at bounding box center [280, 18] width 121 height 14
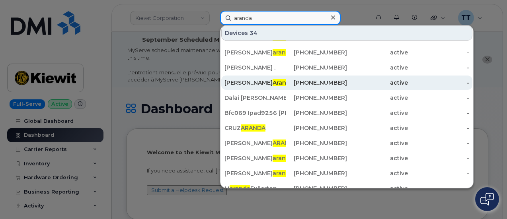
scroll to position [40, 0]
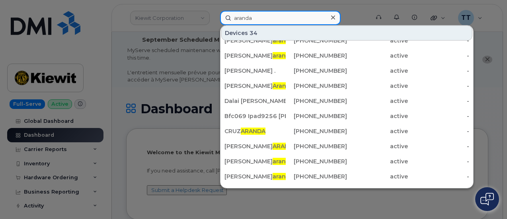
click at [233, 18] on input "aranda" at bounding box center [280, 18] width 121 height 14
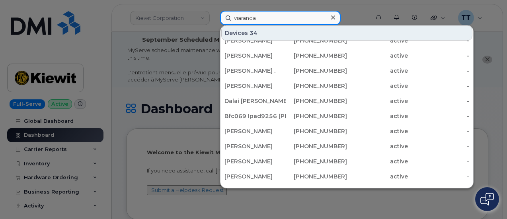
scroll to position [0, 0]
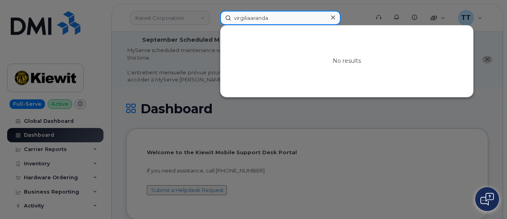
type input "virgilia aranda"
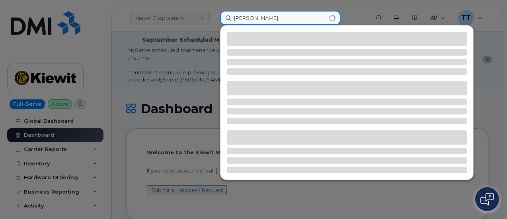
drag, startPoint x: 276, startPoint y: 20, endPoint x: 228, endPoint y: 20, distance: 48.6
click at [214, 21] on div "virgilia aranda" at bounding box center [292, 18] width 157 height 14
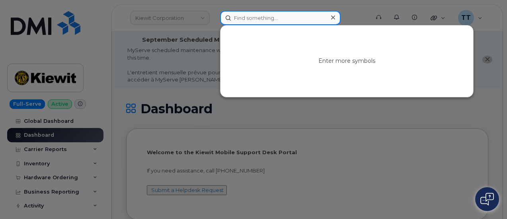
drag, startPoint x: 254, startPoint y: 16, endPoint x: 259, endPoint y: 25, distance: 10.3
click at [254, 16] on input at bounding box center [280, 18] width 121 height 14
paste input "720-450-1660"
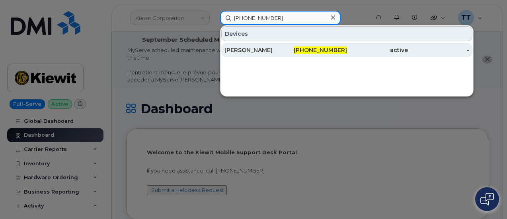
type input "720-450-1660"
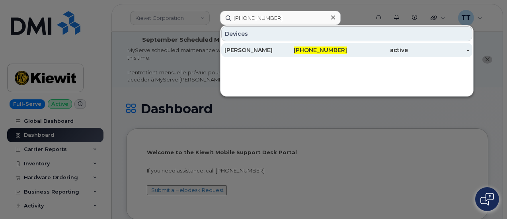
click at [258, 53] on div "JOSHUA WALKER" at bounding box center [255, 50] width 61 height 8
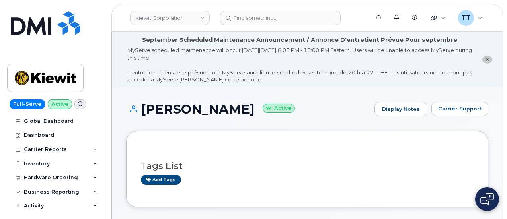
click at [175, 106] on h1 "[PERSON_NAME] Active" at bounding box center [248, 109] width 244 height 14
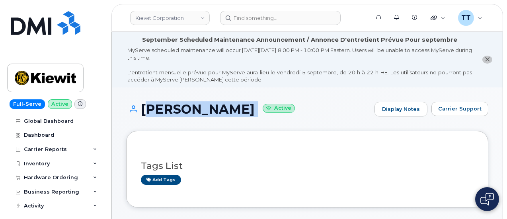
click at [175, 106] on h1 "[PERSON_NAME] Active" at bounding box center [248, 109] width 244 height 14
copy h1 "[PERSON_NAME]"
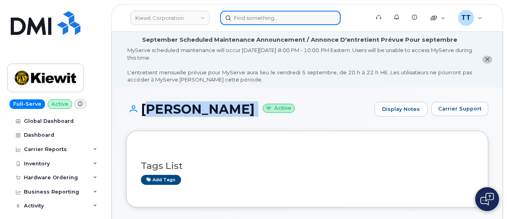
click at [256, 23] on input at bounding box center [280, 18] width 121 height 14
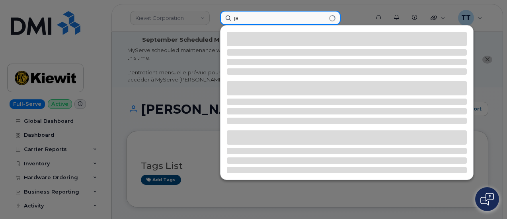
type input "j"
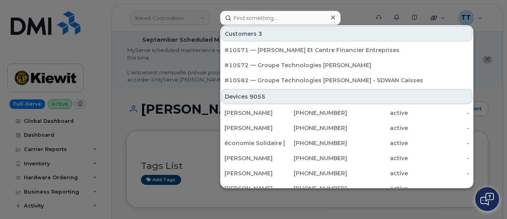
click at [182, 121] on div at bounding box center [253, 109] width 507 height 219
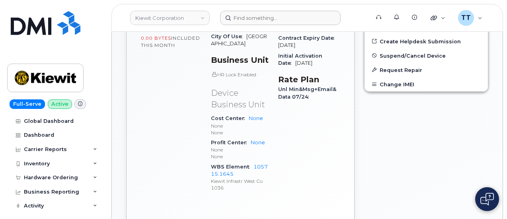
scroll to position [398, 0]
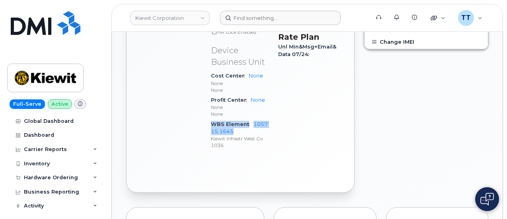
drag, startPoint x: 212, startPoint y: 113, endPoint x: 242, endPoint y: 121, distance: 30.9
click at [242, 121] on div "WBS Element 105715.1645 [PERSON_NAME] Infrastr West Co 1036" at bounding box center [240, 134] width 58 height 31
copy div "WBS Element 105715.1645"
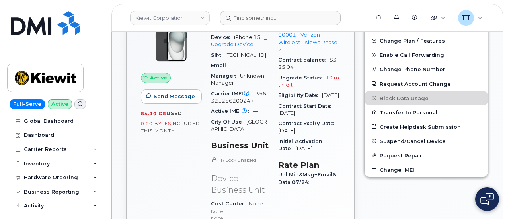
scroll to position [199, 0]
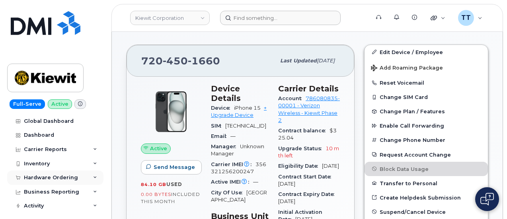
click at [45, 180] on div "Hardware Ordering" at bounding box center [51, 178] width 54 height 6
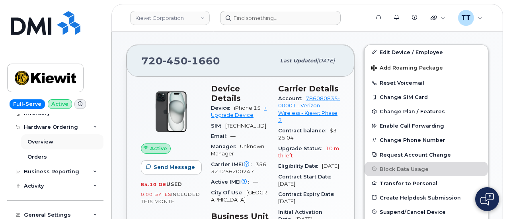
scroll to position [40, 0]
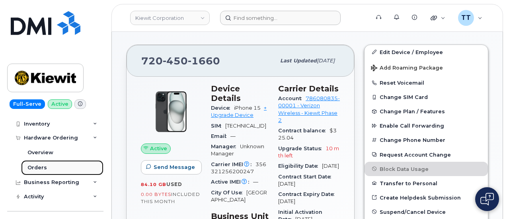
click at [42, 166] on div "Orders" at bounding box center [37, 167] width 20 height 7
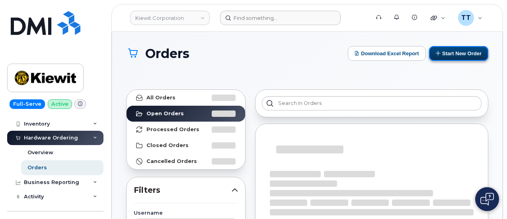
click at [466, 54] on button "Start New Order" at bounding box center [458, 53] width 59 height 15
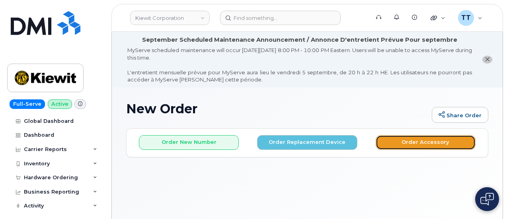
click at [390, 139] on button "Order Accessory" at bounding box center [426, 142] width 100 height 15
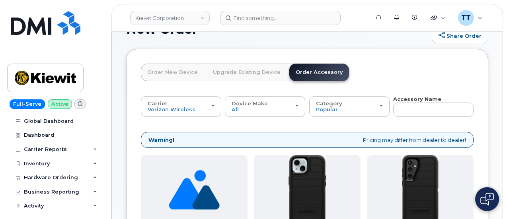
click at [174, 70] on link "Order New Device" at bounding box center [172, 73] width 63 height 18
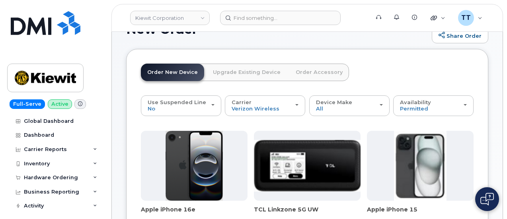
scroll to position [239, 0]
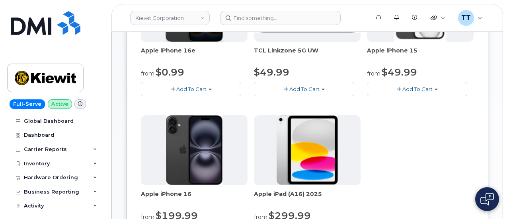
click at [176, 92] on span "Add To Cart" at bounding box center [191, 89] width 30 height 6
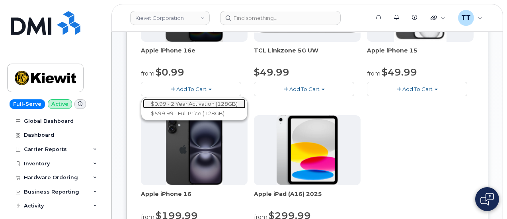
click at [176, 109] on link "$0.99 - 2 Year Activation (128GB)" at bounding box center [194, 104] width 103 height 10
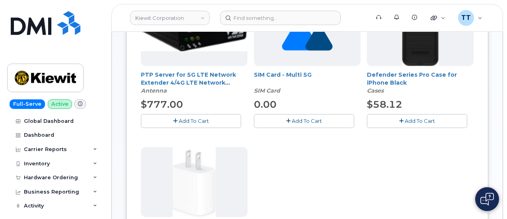
click at [405, 119] on span "Add To Cart" at bounding box center [420, 121] width 30 height 6
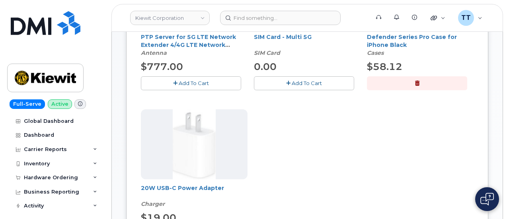
scroll to position [318, 0]
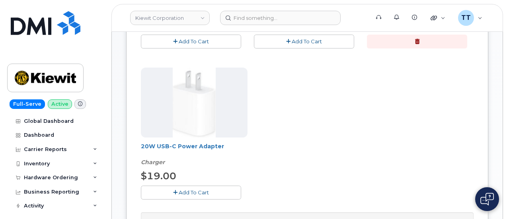
click at [164, 195] on button "Add To Cart" at bounding box center [191, 193] width 100 height 14
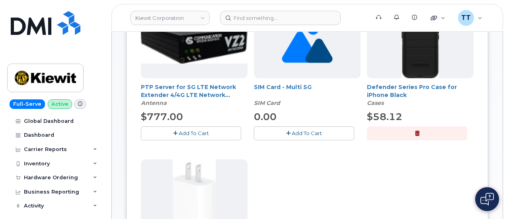
scroll to position [239, 0]
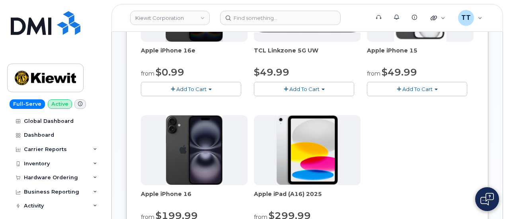
scroll to position [482, 0]
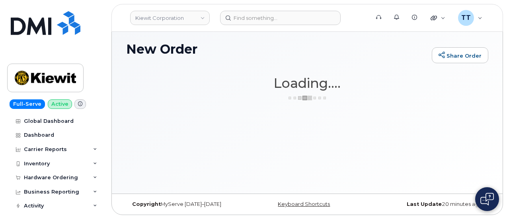
scroll to position [59, 0]
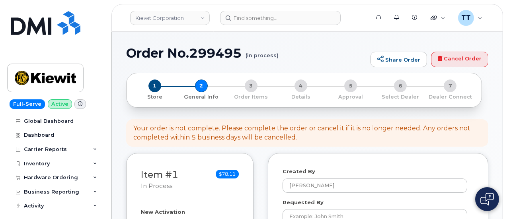
select select
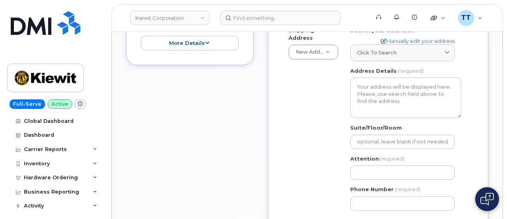
scroll to position [279, 0]
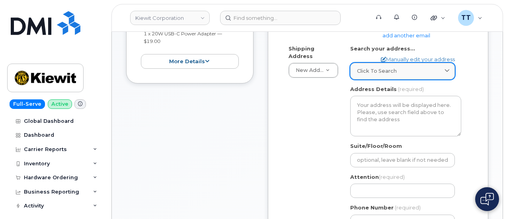
click at [375, 70] on span "Click to search" at bounding box center [377, 71] width 40 height 8
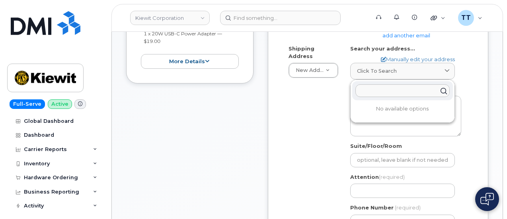
paste input "[STREET_ADDRESS]"
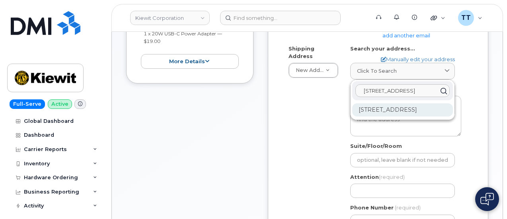
type input "400 More Ave Los Gatos, CA 95032"
click at [381, 115] on div "400 More Ave Los Gatos CA 95032-1111" at bounding box center [402, 110] width 101 height 13
select select
type textarea "400 More Ave LOS GATOS CA 95032-1111 UNITED STATES"
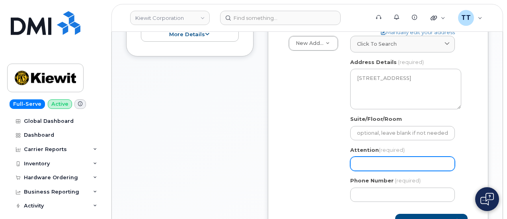
scroll to position [318, 0]
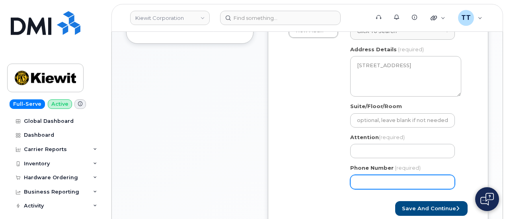
click at [387, 184] on input "Phone Number" at bounding box center [402, 182] width 105 height 14
click at [382, 178] on input "Phone Number" at bounding box center [402, 182] width 105 height 14
select select
type input "7204501660"
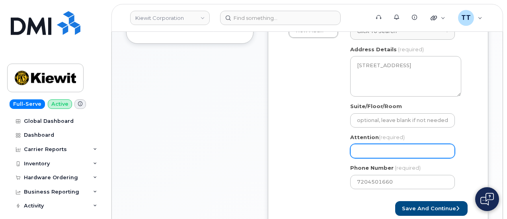
click at [390, 153] on input "Attention (required)" at bounding box center [402, 151] width 105 height 14
drag, startPoint x: 390, startPoint y: 153, endPoint x: 379, endPoint y: 154, distance: 11.2
click at [379, 154] on input "Attention (required)" at bounding box center [402, 151] width 105 height 14
drag, startPoint x: 379, startPoint y: 153, endPoint x: 369, endPoint y: 153, distance: 10.0
click at [369, 153] on input "Attention (required)" at bounding box center [402, 151] width 105 height 14
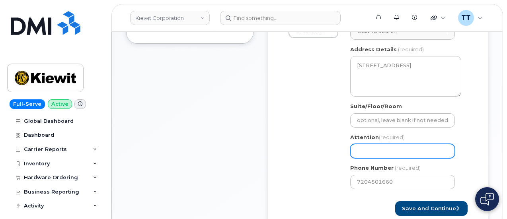
paste input "CS0789554"
select select
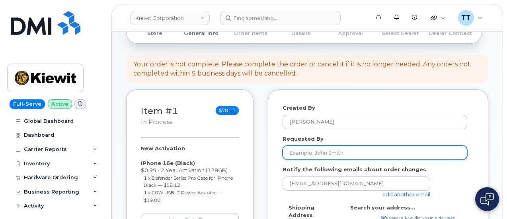
type input "CS0789554"
click at [346, 152] on input "Requested By" at bounding box center [375, 153] width 185 height 14
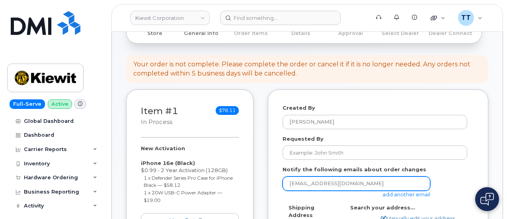
click at [366, 182] on input "[EMAIL_ADDRESS][DOMAIN_NAME]" at bounding box center [357, 184] width 148 height 14
click at [365, 183] on input "[EMAIL_ADDRESS][DOMAIN_NAME]" at bounding box center [357, 184] width 148 height 14
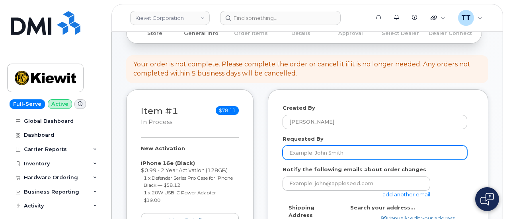
click at [328, 157] on input "Requested By" at bounding box center [375, 153] width 185 height 14
paste input "[PERSON_NAME]"
type input "[PERSON_NAME]"
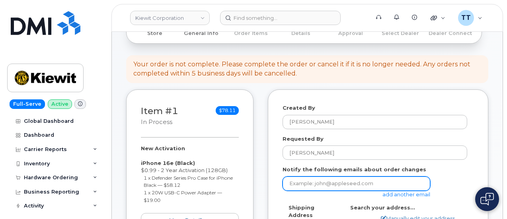
click at [315, 186] on input "email" at bounding box center [357, 184] width 148 height 14
drag, startPoint x: 315, startPoint y: 186, endPoint x: 298, endPoint y: 185, distance: 17.1
click at [298, 185] on input "email" at bounding box center [357, 184] width 148 height 14
click at [387, 187] on input "email" at bounding box center [357, 184] width 148 height 14
paste input "[PERSON_NAME][EMAIL_ADDRESS][PERSON_NAME][DOMAIN_NAME]"
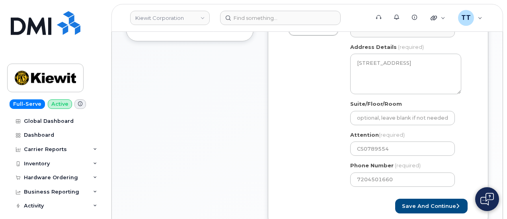
scroll to position [318, 0]
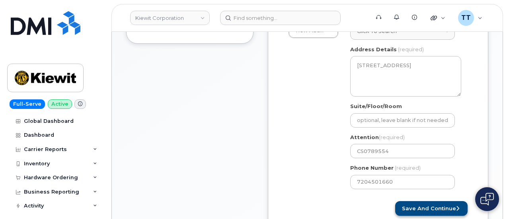
type input "[PERSON_NAME][EMAIL_ADDRESS][PERSON_NAME][DOMAIN_NAME]"
click at [413, 207] on button "Save and Continue" at bounding box center [431, 208] width 72 height 15
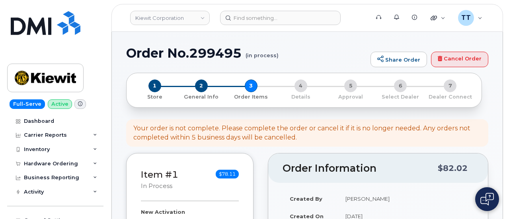
select select
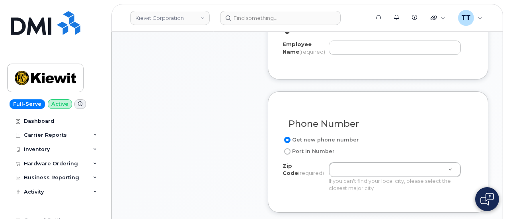
scroll to position [414, 0]
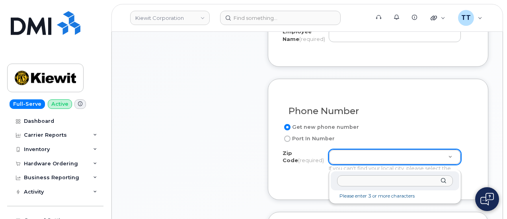
click at [350, 181] on input "Zip Code (required)" at bounding box center [395, 182] width 116 height 12
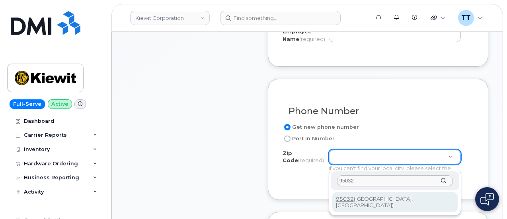
type input "95032"
type input "95032 (Los Gatos, CA)"
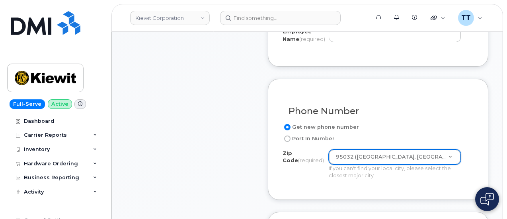
click at [310, 143] on label "Port In Number" at bounding box center [309, 139] width 52 height 10
click at [291, 142] on input "Port In Number" at bounding box center [287, 139] width 6 height 6
radio input "true"
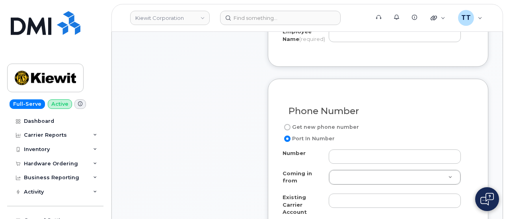
click at [318, 132] on label "Get new phone number" at bounding box center [321, 128] width 76 height 10
click at [291, 131] on input "Get new phone number" at bounding box center [287, 127] width 6 height 6
radio input "true"
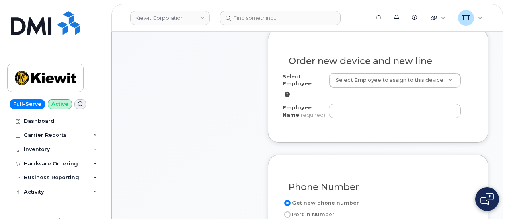
scroll to position [295, 0]
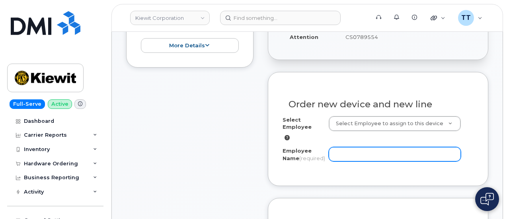
click at [356, 160] on input "Employee Name (required)" at bounding box center [395, 154] width 132 height 14
paste input "[PERSON_NAME]"
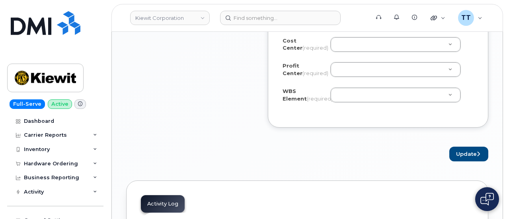
scroll to position [812, 0]
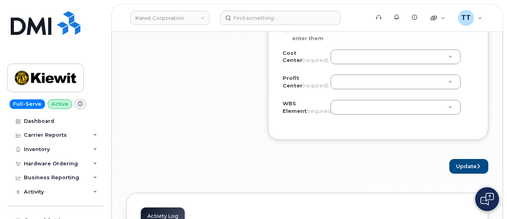
type input "[PERSON_NAME]"
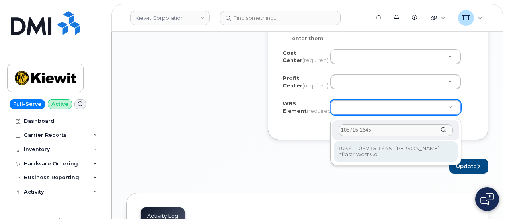
type input "105715.1645"
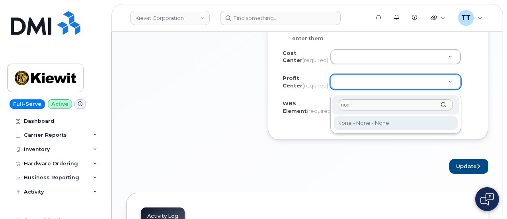
type input "non"
select select "None"
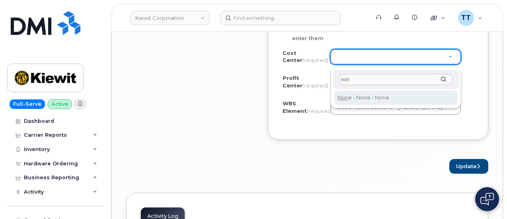
type input "non"
type input "None"
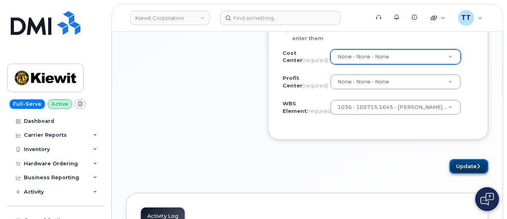
click at [464, 166] on button "Update" at bounding box center [468, 166] width 39 height 15
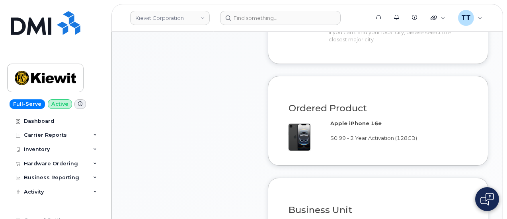
scroll to position [494, 0]
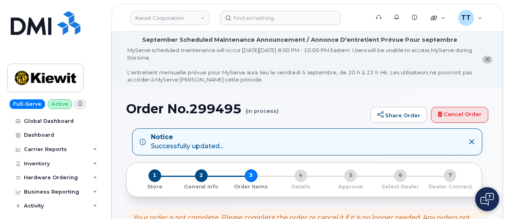
click at [184, 111] on h1 "Order No.299495 (in process)" at bounding box center [246, 109] width 240 height 14
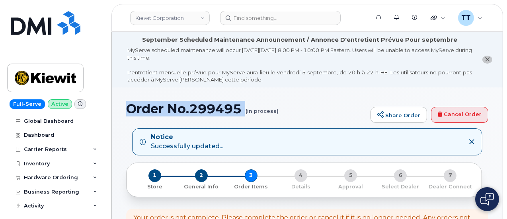
click at [184, 111] on h1 "Order No.299495 (in process)" at bounding box center [246, 109] width 240 height 14
copy h1 "Order No.299495"
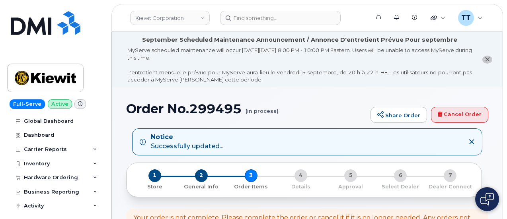
click at [256, 110] on small "(in process)" at bounding box center [262, 108] width 33 height 12
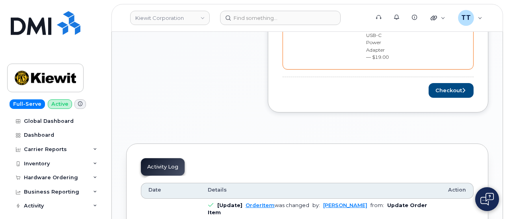
scroll to position [398, 0]
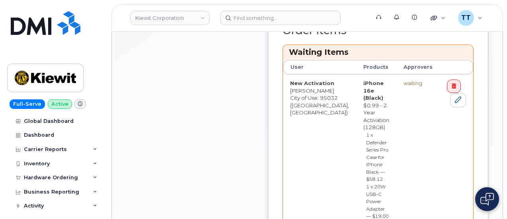
drag, startPoint x: 449, startPoint y: 197, endPoint x: 446, endPoint y: 195, distance: 4.5
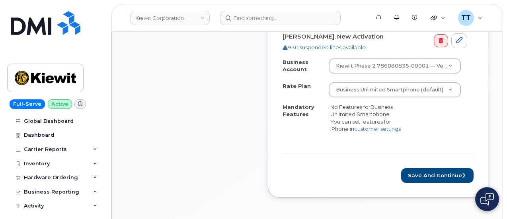
scroll to position [318, 0]
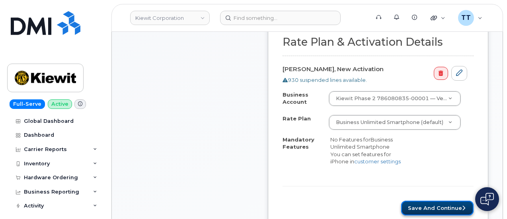
click at [424, 204] on button "Save and Continue" at bounding box center [437, 208] width 72 height 15
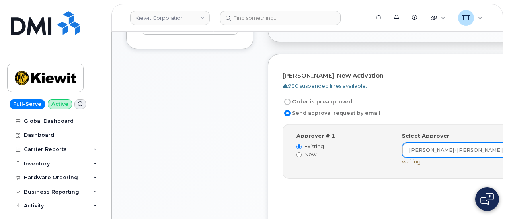
scroll to position [334, 0]
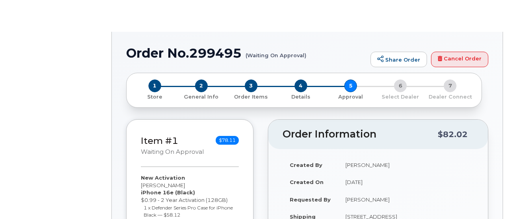
radio input "true"
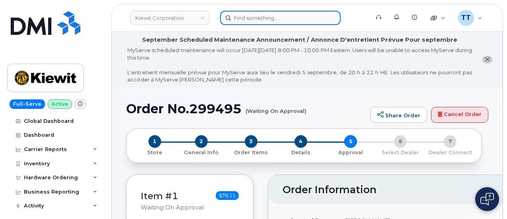
click at [256, 15] on input at bounding box center [280, 18] width 121 height 14
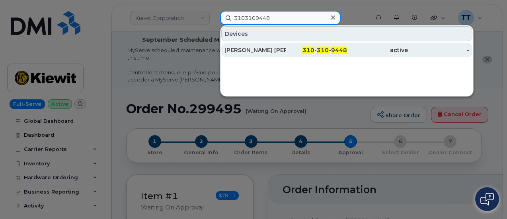
type input "3103109448"
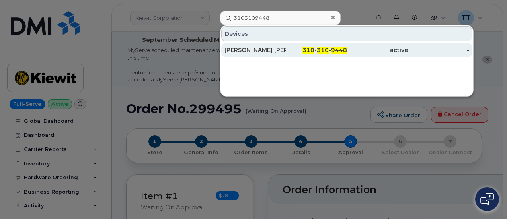
click at [314, 52] on span "310" at bounding box center [309, 50] width 12 height 7
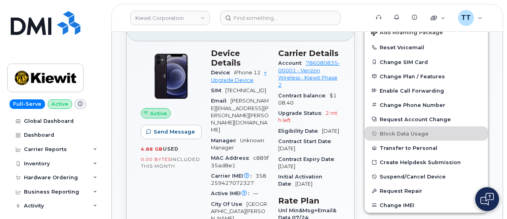
scroll to position [199, 0]
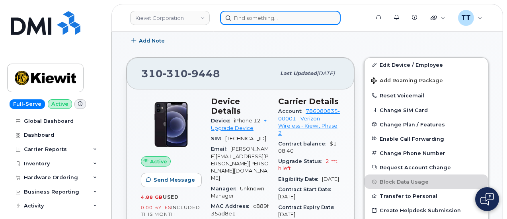
click at [248, 19] on input at bounding box center [280, 18] width 121 height 14
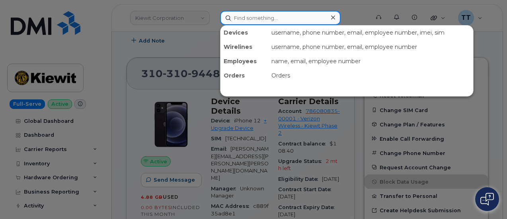
click at [256, 16] on input at bounding box center [280, 18] width 121 height 14
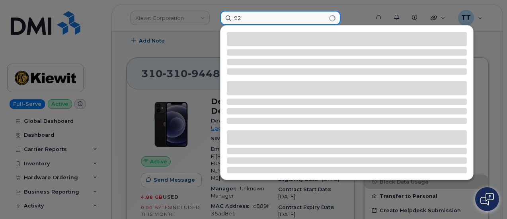
type input "9"
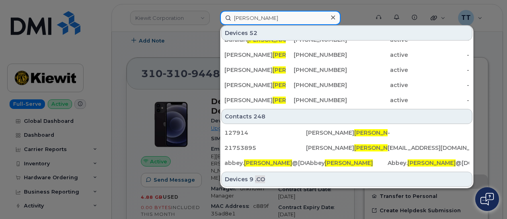
scroll to position [239, 0]
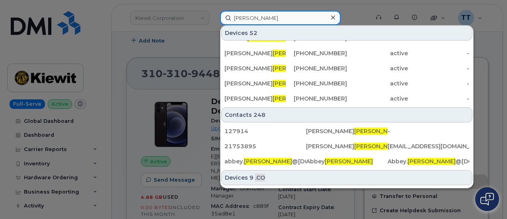
click at [240, 16] on input "[PERSON_NAME]" at bounding box center [280, 18] width 121 height 14
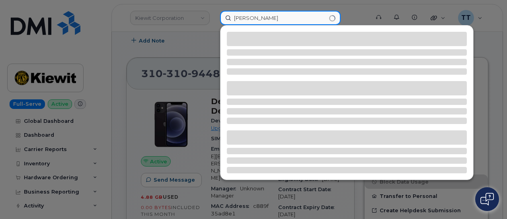
scroll to position [0, 0]
click at [240, 20] on input "Hubbard" at bounding box center [280, 18] width 121 height 14
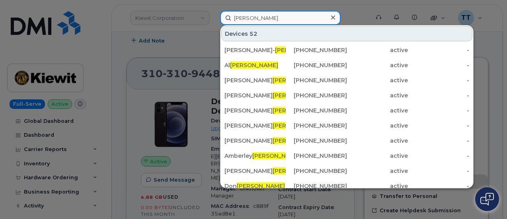
click at [263, 16] on input "Hubbard" at bounding box center [280, 18] width 121 height 14
type input "Hubbard"
click at [249, 21] on input "Hubbard" at bounding box center [280, 18] width 121 height 14
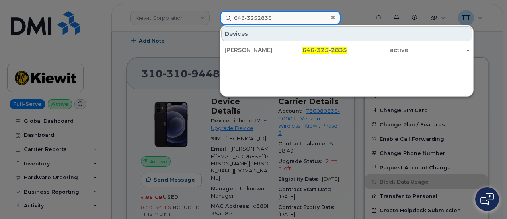
click at [250, 19] on input "646-3252835" at bounding box center [280, 18] width 121 height 14
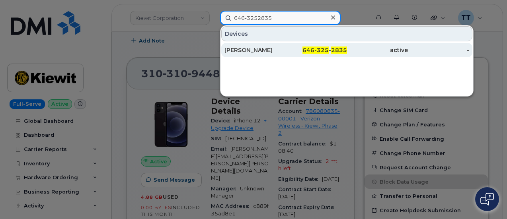
type input "646-3252835"
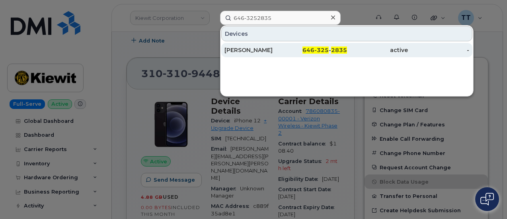
click at [258, 49] on div "SERGIO ARREOLA" at bounding box center [255, 50] width 61 height 8
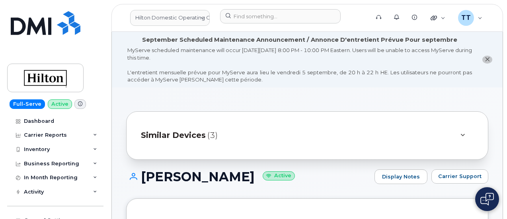
click at [160, 177] on h1 "[PERSON_NAME] Active" at bounding box center [248, 177] width 244 height 14
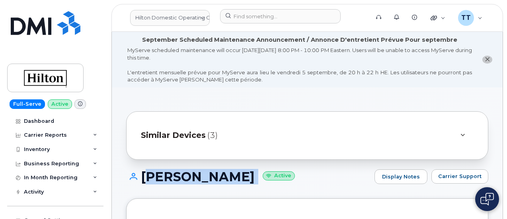
click at [160, 177] on h1 "[PERSON_NAME] Active" at bounding box center [248, 177] width 244 height 14
copy h1 "[PERSON_NAME]"
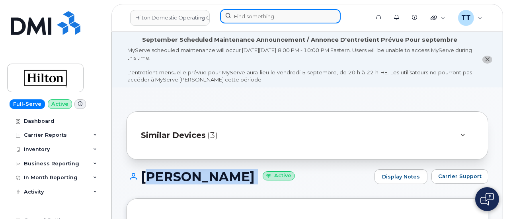
click at [267, 16] on input at bounding box center [280, 16] width 121 height 14
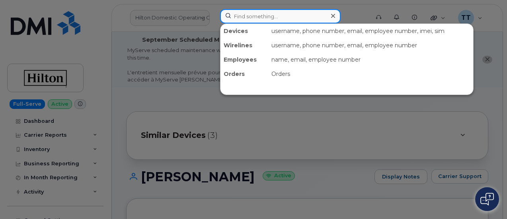
paste input "646-398-3184"
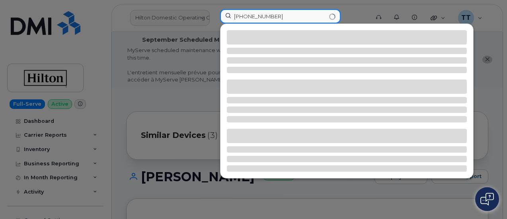
type input "646-398-3184"
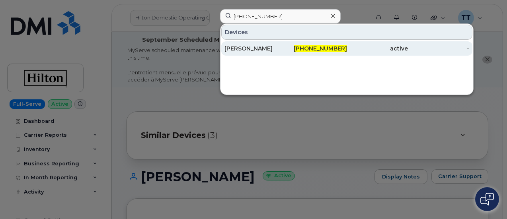
click at [286, 52] on div "Sergio Arreola" at bounding box center [316, 48] width 61 height 14
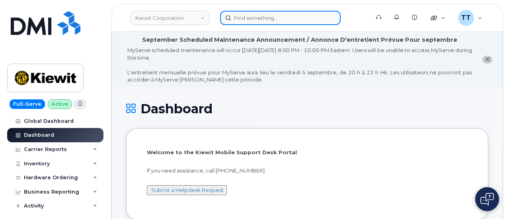
click at [261, 23] on input at bounding box center [280, 18] width 121 height 14
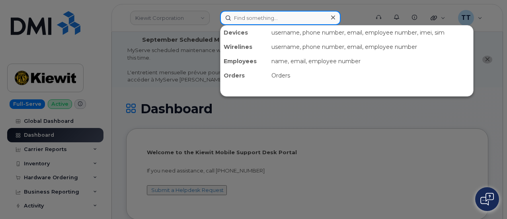
paste input "[PHONE_NUMBER]"
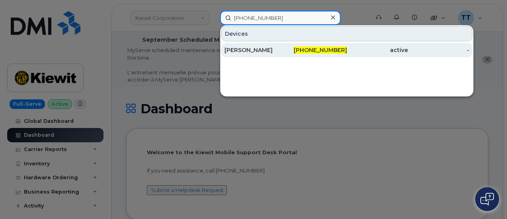
type input "[PHONE_NUMBER]"
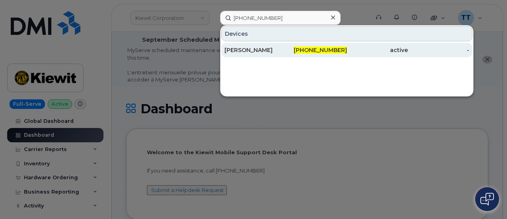
click at [264, 53] on div "SERGIO ARREOLA" at bounding box center [255, 50] width 61 height 8
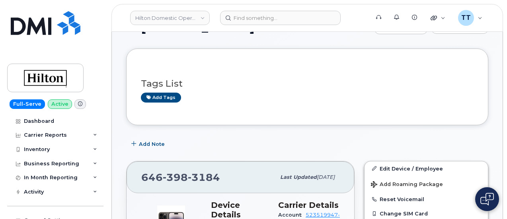
scroll to position [199, 0]
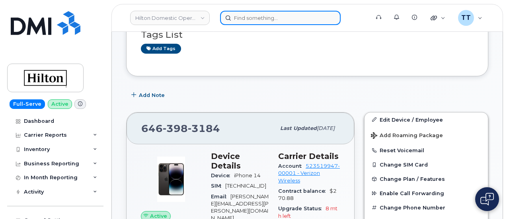
click at [254, 22] on input at bounding box center [280, 18] width 121 height 14
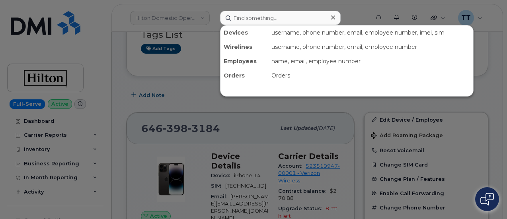
click at [47, 28] on div at bounding box center [253, 109] width 507 height 219
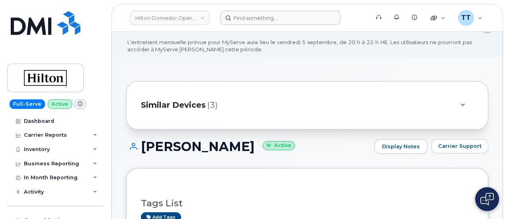
scroll to position [0, 0]
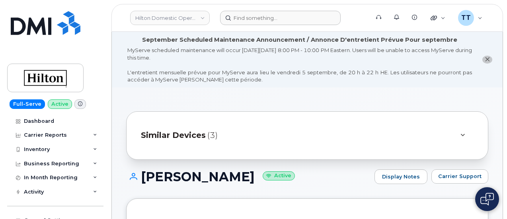
click at [34, 25] on img at bounding box center [46, 23] width 70 height 24
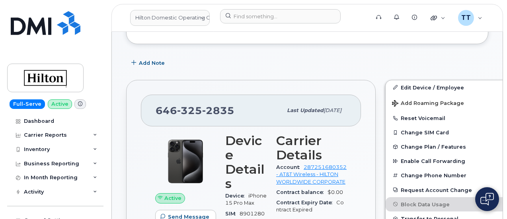
scroll to position [279, 0]
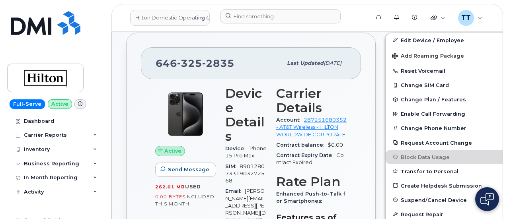
click at [202, 60] on span "2835" at bounding box center [218, 63] width 32 height 12
click at [202, 61] on span "325" at bounding box center [218, 63] width 32 height 12
copy span "[PHONE_NUMBER]"
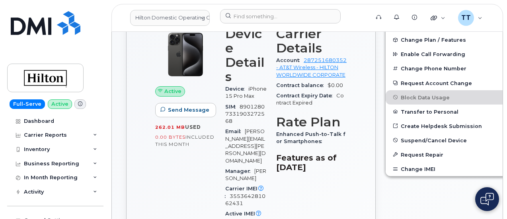
scroll to position [358, 0]
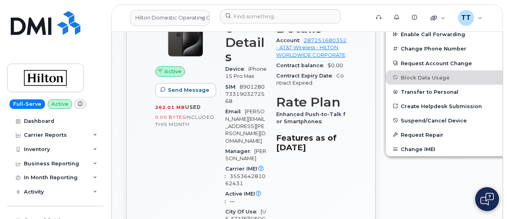
click at [244, 174] on span "355364281062431" at bounding box center [245, 180] width 40 height 13
copy span "355364281062431"
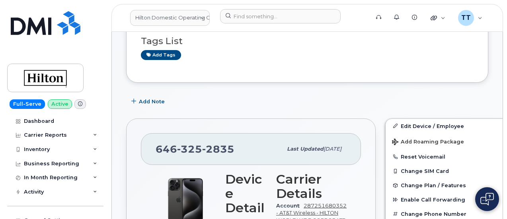
scroll to position [199, 0]
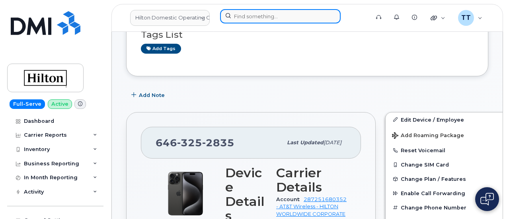
click at [245, 20] on input at bounding box center [280, 16] width 121 height 14
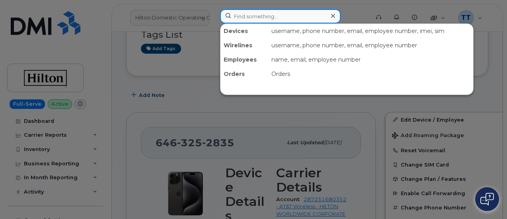
paste input "646-398-3184"
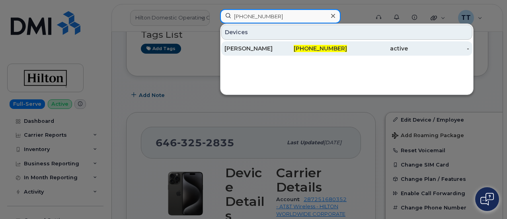
type input "646-398-3184"
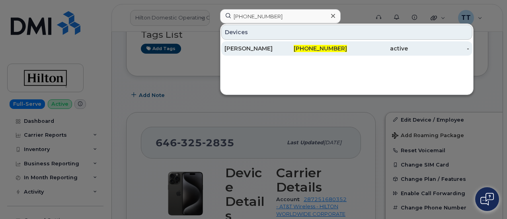
click at [281, 51] on div "[PERSON_NAME]" at bounding box center [255, 49] width 61 height 8
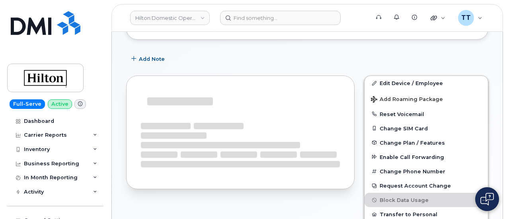
scroll to position [235, 0]
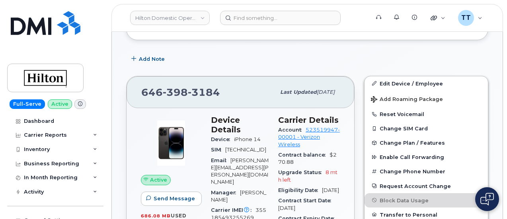
click at [188, 91] on span "398" at bounding box center [204, 92] width 32 height 12
copy span "646 398 3184"
click at [258, 207] on span "355185493255269" at bounding box center [238, 213] width 55 height 13
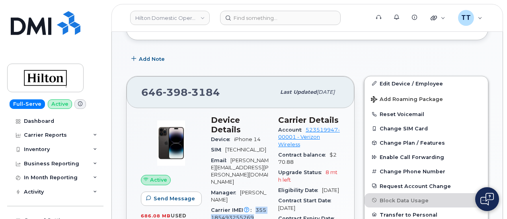
click at [258, 207] on span "355185493255269" at bounding box center [238, 213] width 55 height 13
copy span "355185493255269"
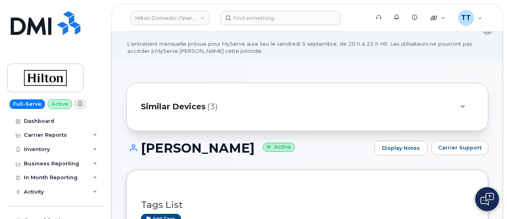
scroll to position [0, 0]
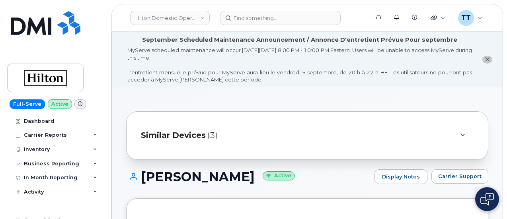
click at [189, 172] on h1 "Sergio Arreola Active" at bounding box center [248, 177] width 244 height 14
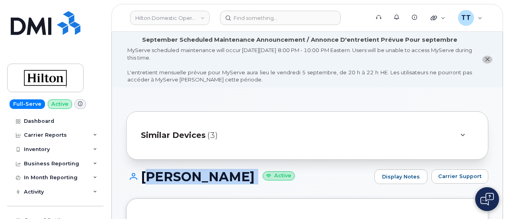
click at [189, 172] on h1 "Sergio Arreola Active" at bounding box center [248, 177] width 244 height 14
copy h1 "Sergio Arreola"
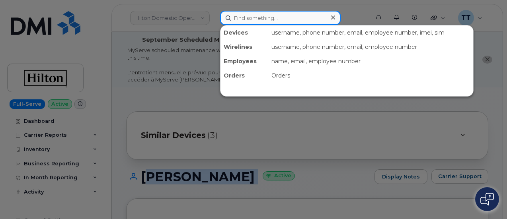
click at [272, 20] on input at bounding box center [280, 18] width 121 height 14
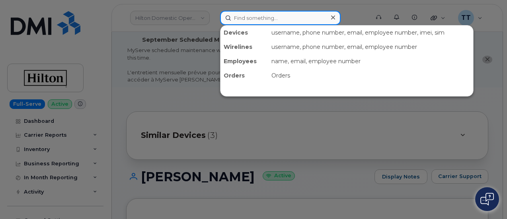
paste input "402-689-2434"
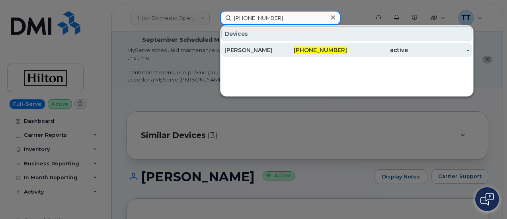
type input "402-689-2434"
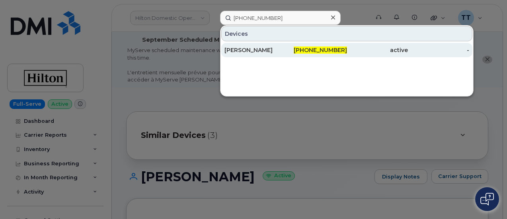
click at [286, 44] on div "Martin Moody" at bounding box center [316, 50] width 61 height 14
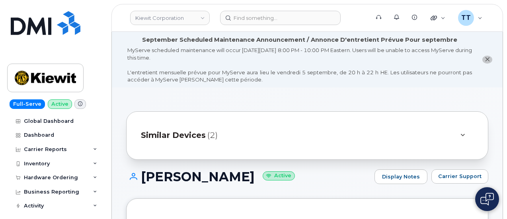
click at [198, 174] on h1 "Martin Moody Active" at bounding box center [248, 177] width 244 height 14
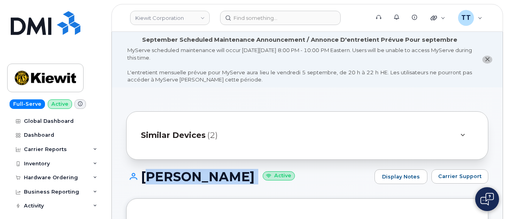
click at [198, 173] on h1 "Martin Moody Active" at bounding box center [248, 177] width 244 height 14
copy h1 "Martin Moody"
click at [221, 194] on div "Martin Moody Active Display Notes Carrier Support" at bounding box center [307, 184] width 362 height 29
click at [226, 177] on h1 "Martin Moody Active" at bounding box center [248, 177] width 244 height 14
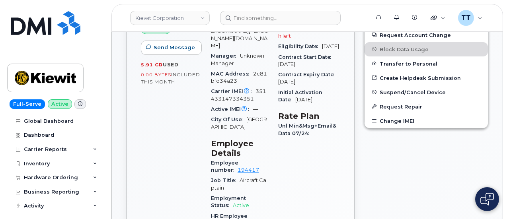
scroll to position [279, 0]
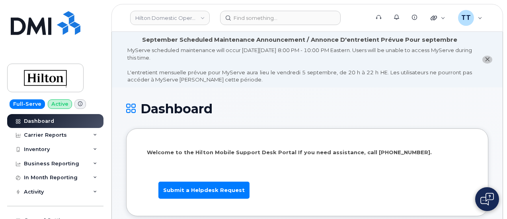
drag, startPoint x: 435, startPoint y: 145, endPoint x: 429, endPoint y: 141, distance: 6.8
click at [435, 145] on div "Welcome to the Hilton Mobile Support Desk Portal If you need assistance, call […" at bounding box center [307, 172] width 333 height 59
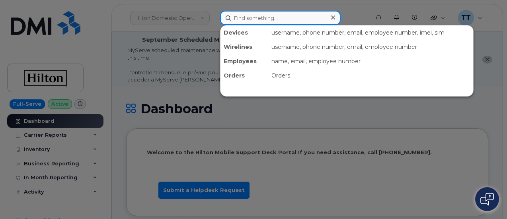
click at [286, 20] on input at bounding box center [280, 18] width 121 height 14
paste input "299175"
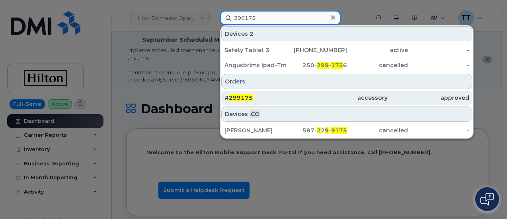
type input "299175"
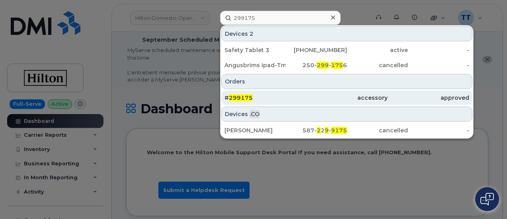
click at [258, 98] on div "# 299175" at bounding box center [266, 98] width 82 height 8
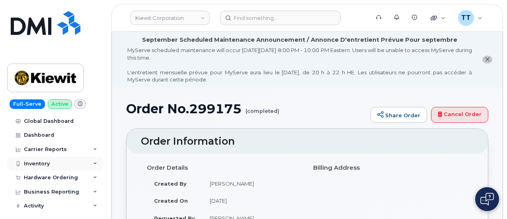
click at [50, 163] on div "Inventory" at bounding box center [55, 164] width 96 height 14
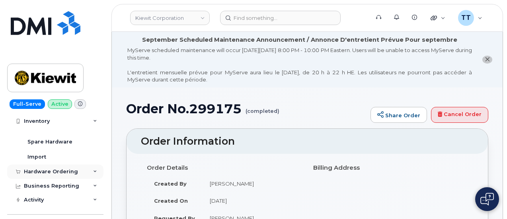
scroll to position [80, 0]
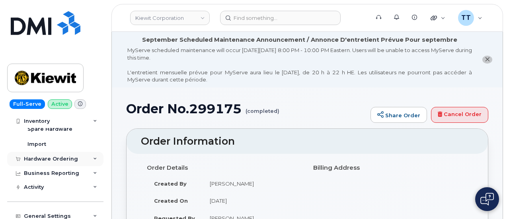
click at [61, 156] on div "Hardware Ordering" at bounding box center [51, 159] width 54 height 6
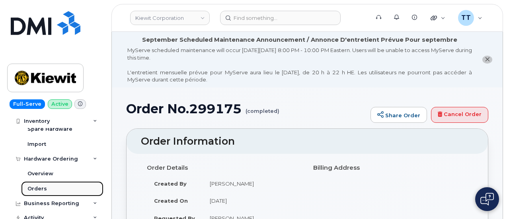
click at [33, 191] on div "Orders" at bounding box center [37, 189] width 20 height 7
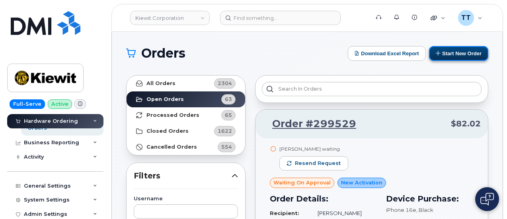
click at [454, 52] on button "Start New Order" at bounding box center [458, 53] width 59 height 15
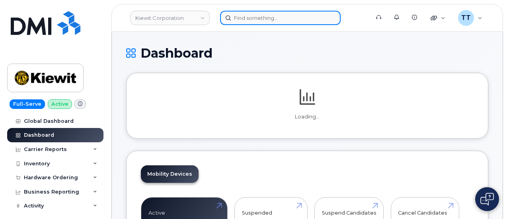
click at [254, 17] on input at bounding box center [280, 18] width 121 height 14
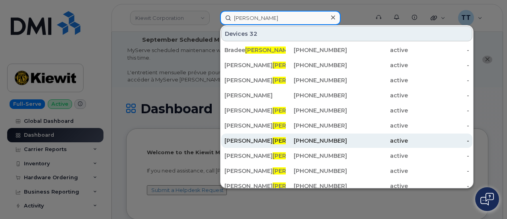
type input "[PERSON_NAME]"
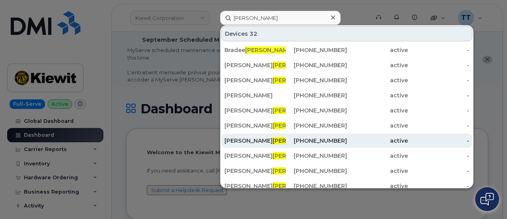
click at [301, 143] on div "[PHONE_NUMBER]" at bounding box center [316, 141] width 61 height 8
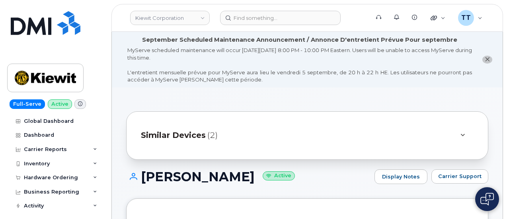
click at [178, 180] on h1 "[PERSON_NAME] Active" at bounding box center [248, 177] width 244 height 14
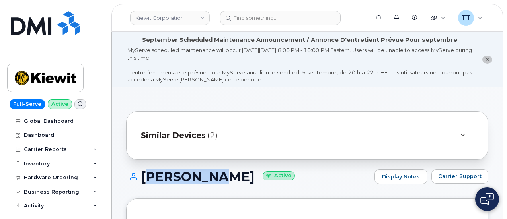
click at [178, 180] on h1 "[PERSON_NAME] Active" at bounding box center [248, 177] width 244 height 14
copy h1 "[PERSON_NAME]"
click at [202, 180] on h1 "[PERSON_NAME] Active" at bounding box center [248, 177] width 244 height 14
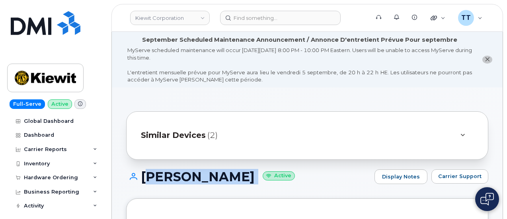
click at [202, 180] on h1 "[PERSON_NAME] Active" at bounding box center [248, 177] width 244 height 14
click at [223, 177] on h1 "[PERSON_NAME] Active" at bounding box center [248, 177] width 244 height 14
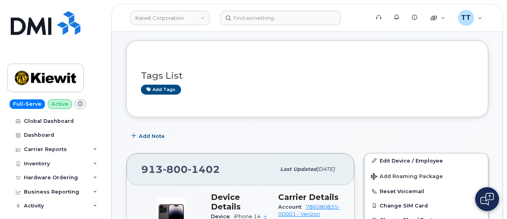
scroll to position [80, 0]
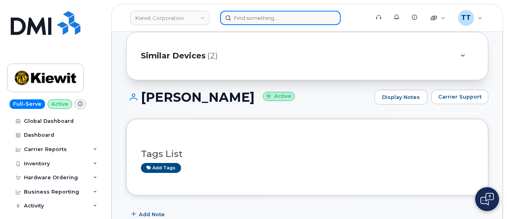
click at [260, 23] on input at bounding box center [280, 18] width 121 height 14
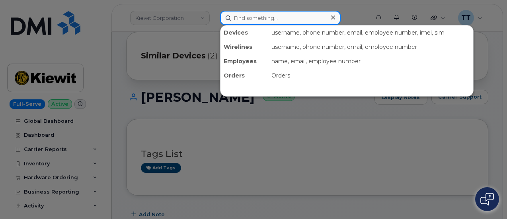
paste input "[PERSON_NAME]"
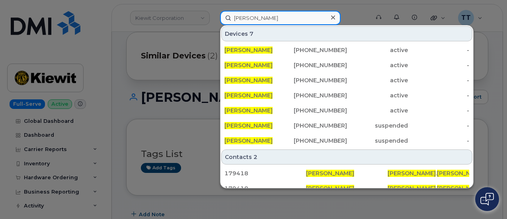
type input "[PERSON_NAME]"
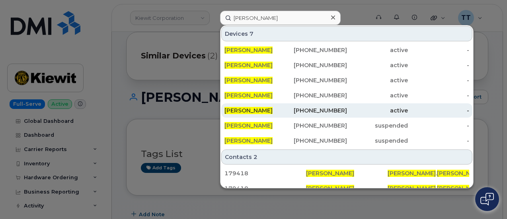
click at [299, 111] on div "[PHONE_NUMBER]" at bounding box center [316, 111] width 61 height 8
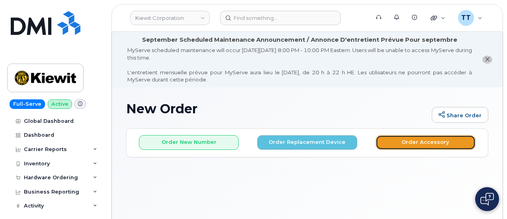
click at [434, 141] on button "Order Accessory" at bounding box center [426, 142] width 100 height 15
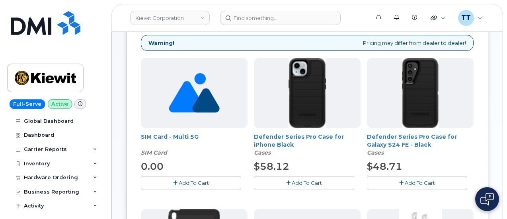
scroll to position [59, 0]
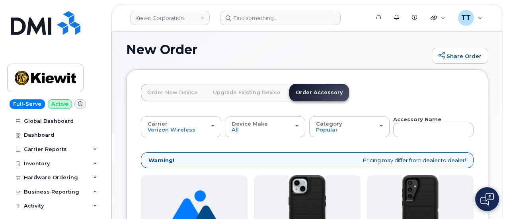
click at [236, 96] on link "Upgrade Existing Device" at bounding box center [247, 93] width 80 height 18
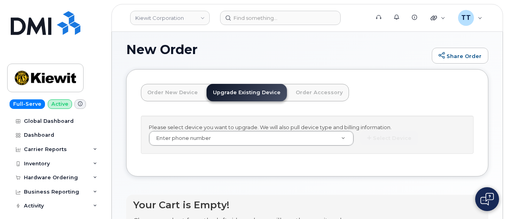
click at [164, 98] on link "Order New Device" at bounding box center [172, 93] width 63 height 18
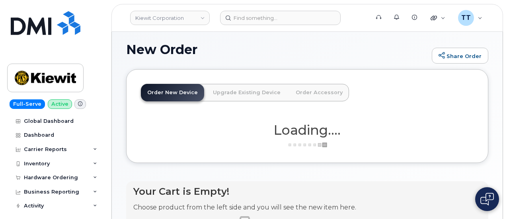
click at [298, 97] on link "Order Accessory" at bounding box center [319, 93] width 60 height 18
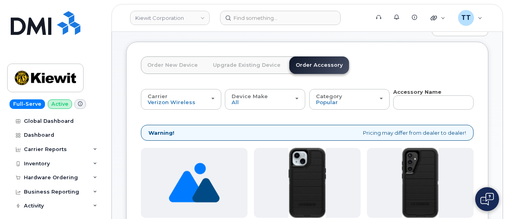
scroll to position [99, 0]
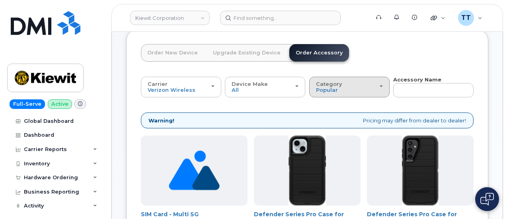
click at [309, 95] on button "Category Popular" at bounding box center [349, 87] width 80 height 21
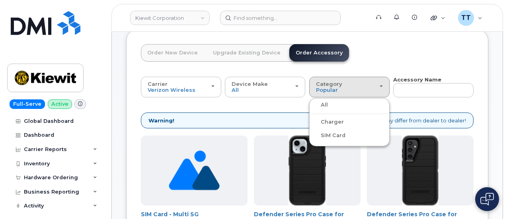
click at [311, 122] on label "Charger" at bounding box center [327, 122] width 33 height 10
click at [0, 0] on input "Charger" at bounding box center [0, 0] width 0 height 0
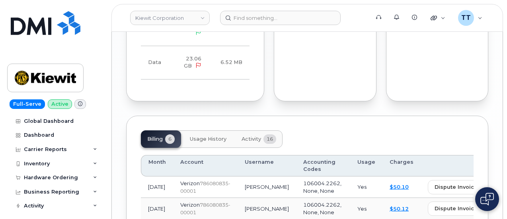
scroll to position [1035, 0]
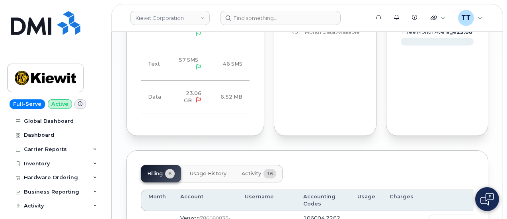
click at [217, 171] on span "Usage History" at bounding box center [208, 174] width 37 height 6
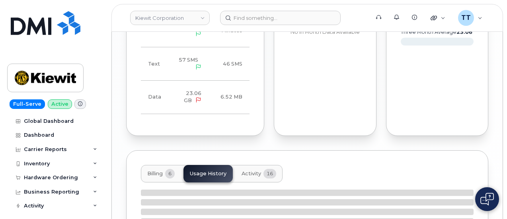
click at [243, 171] on span "Activity" at bounding box center [252, 174] width 20 height 6
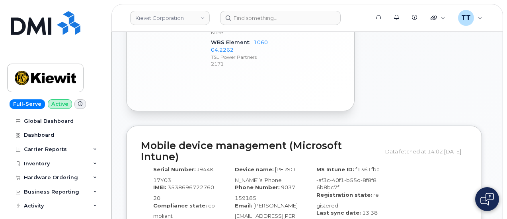
scroll to position [677, 0]
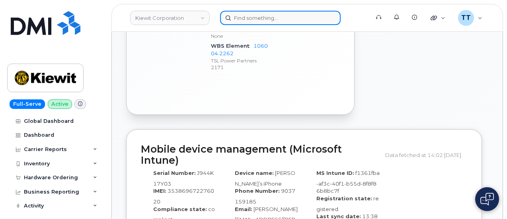
click at [254, 18] on input at bounding box center [280, 18] width 121 height 14
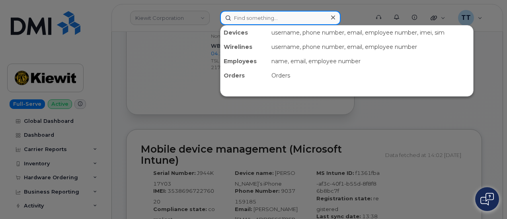
paste input "299175"
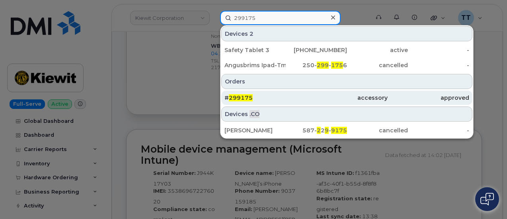
type input "299175"
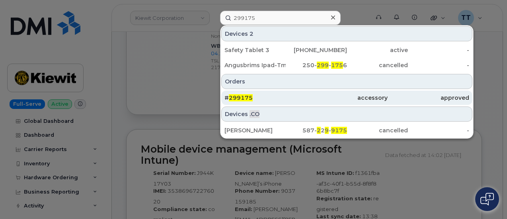
click at [277, 100] on div "# 299175" at bounding box center [266, 98] width 82 height 8
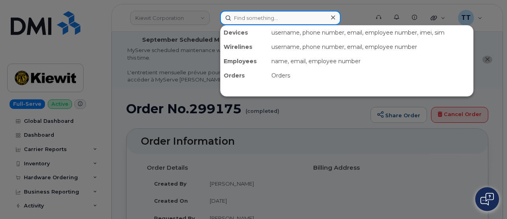
click at [259, 17] on input at bounding box center [280, 18] width 121 height 14
drag, startPoint x: 264, startPoint y: 22, endPoint x: 267, endPoint y: 14, distance: 8.3
click at [264, 22] on input at bounding box center [280, 18] width 121 height 14
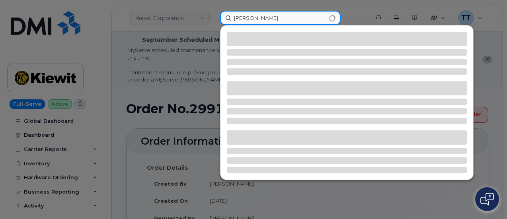
click at [245, 16] on input "[PERSON_NAME]" at bounding box center [280, 18] width 121 height 14
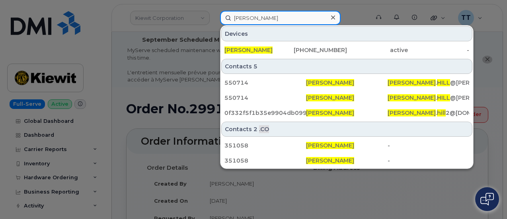
click at [245, 16] on input "[PERSON_NAME]" at bounding box center [280, 18] width 121 height 14
type input "[PERSON_NAME]"
